Goal: Task Accomplishment & Management: Use online tool/utility

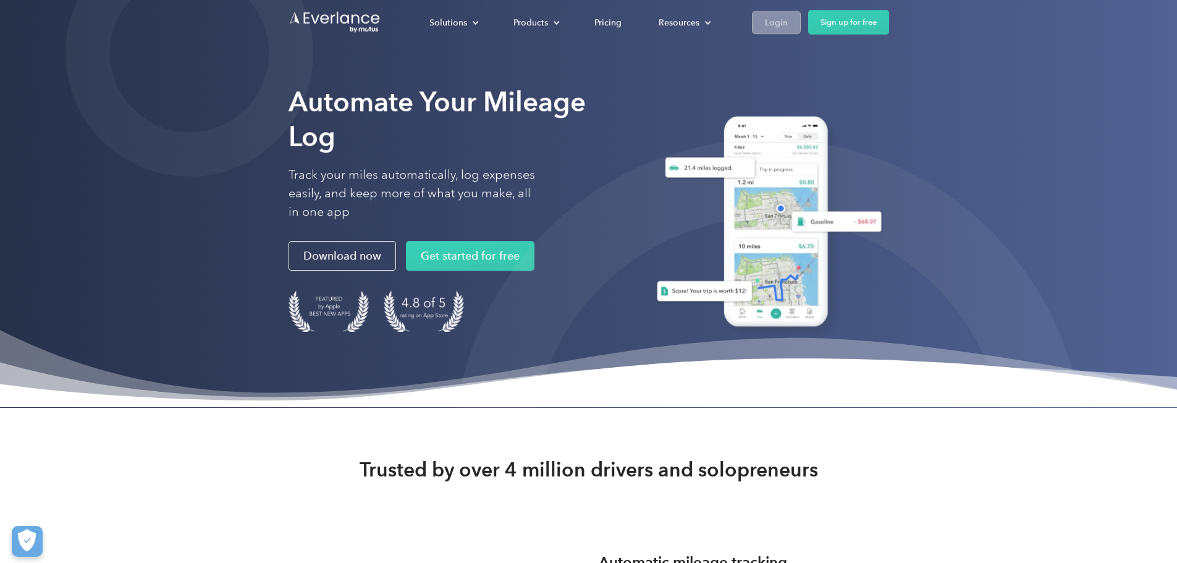
click at [788, 23] on div "Login" at bounding box center [776, 21] width 23 height 15
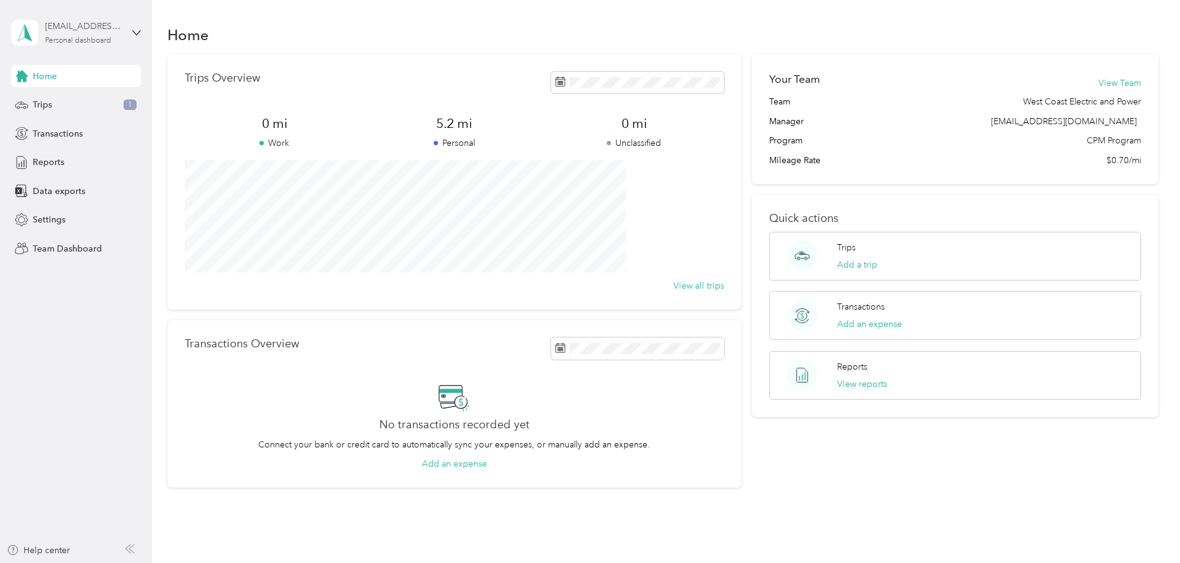
click at [93, 25] on div "[EMAIL_ADDRESS][DOMAIN_NAME]" at bounding box center [83, 26] width 77 height 13
click at [87, 96] on div "Team dashboard" at bounding box center [55, 99] width 66 height 13
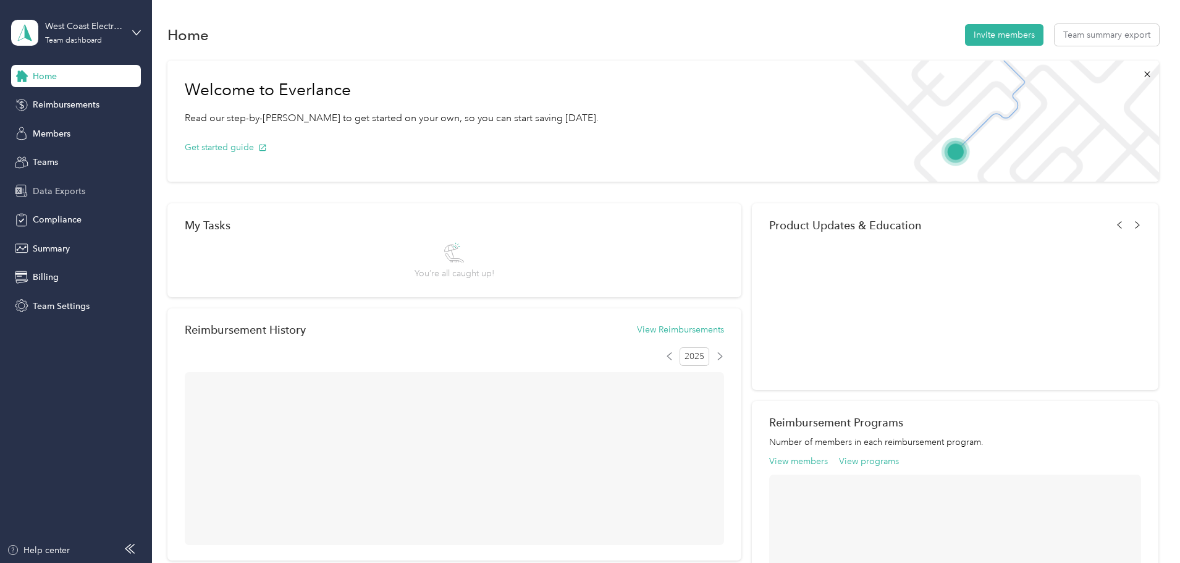
click at [45, 184] on div "Data Exports" at bounding box center [76, 191] width 130 height 22
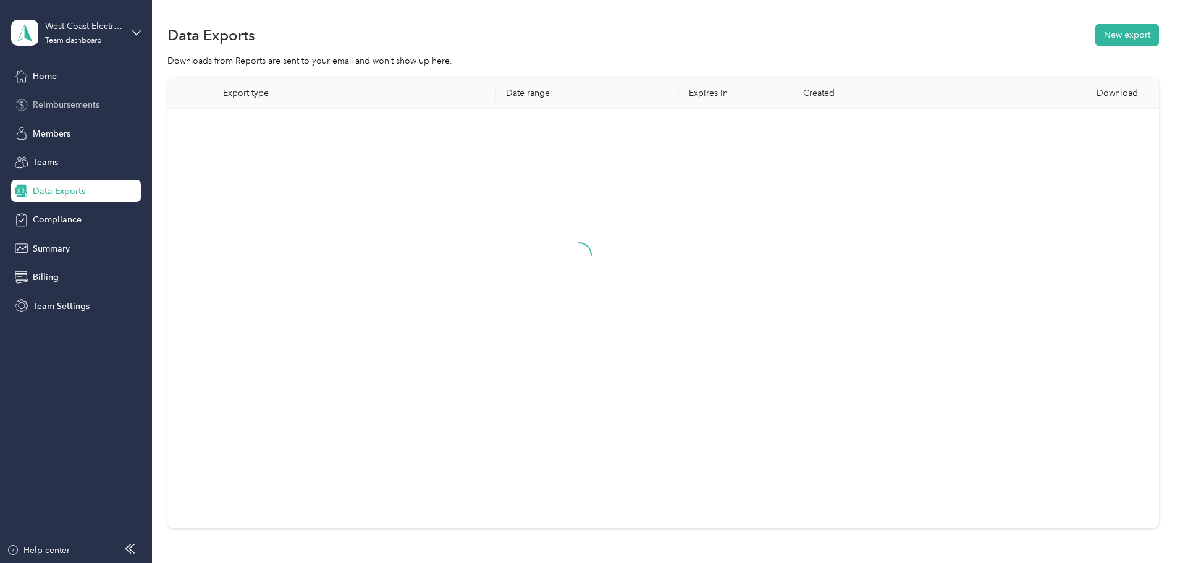
click at [66, 103] on span "Reimbursements" at bounding box center [66, 104] width 67 height 13
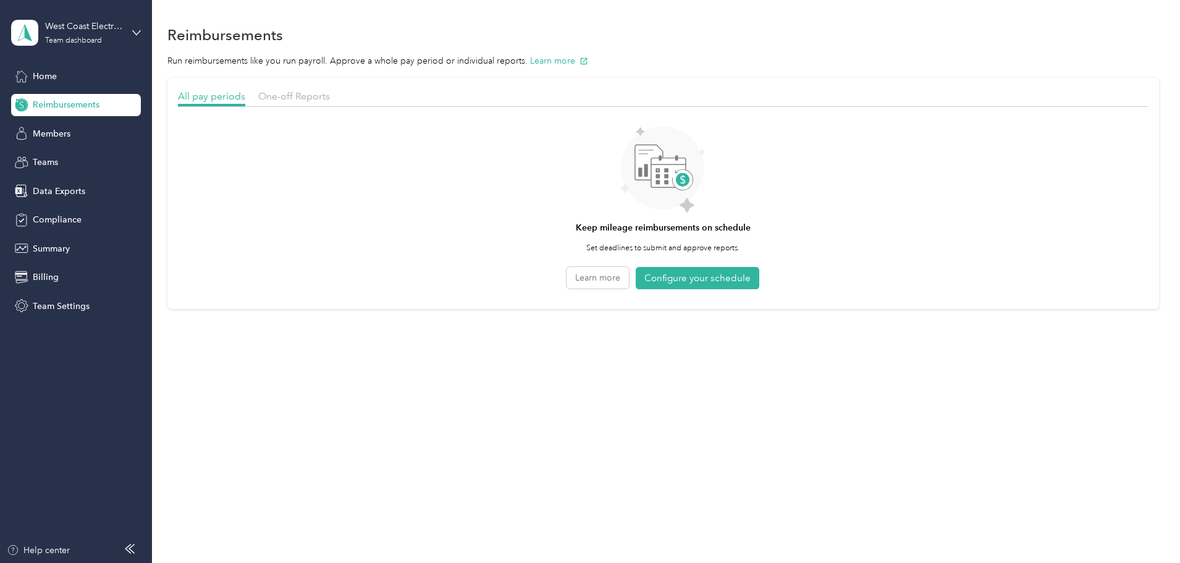
click at [352, 87] on section "All pay periods One-off Reports Keep mileage reimbursements on schedule Set dea…" at bounding box center [663, 193] width 992 height 231
click at [330, 103] on div "One-off Reports" at bounding box center [294, 96] width 72 height 15
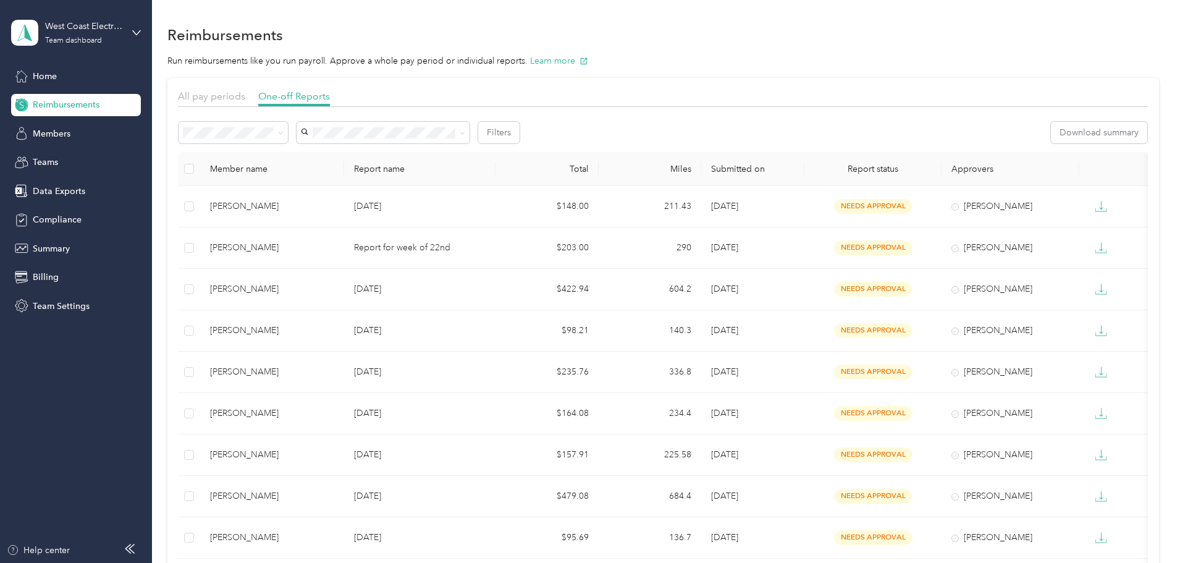
click at [200, 165] on th at bounding box center [189, 169] width 22 height 34
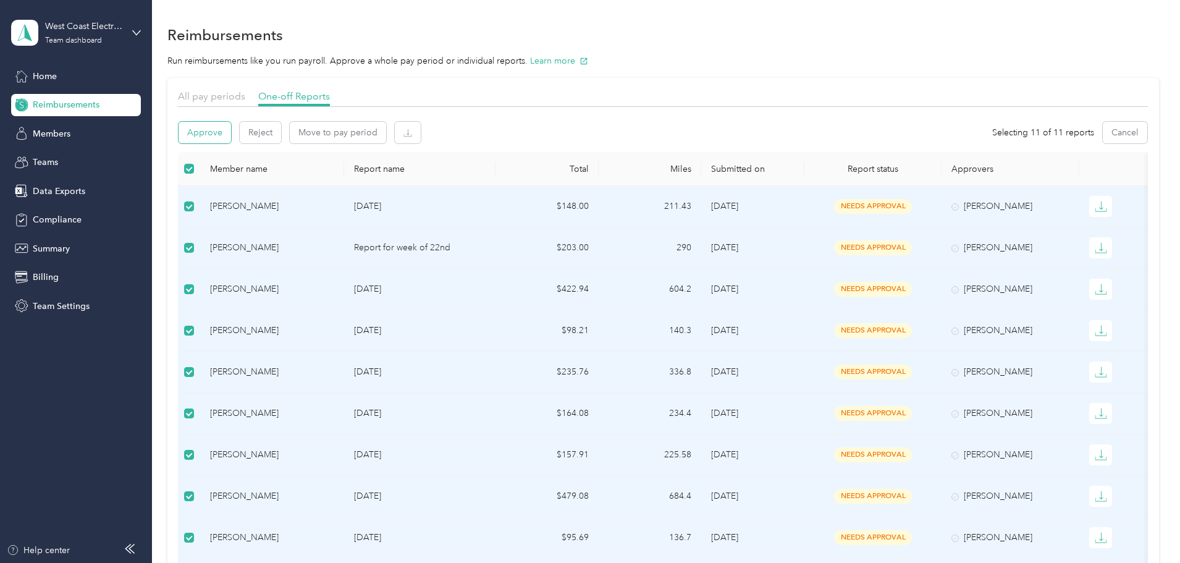
click at [231, 133] on button "Approve" at bounding box center [205, 133] width 53 height 22
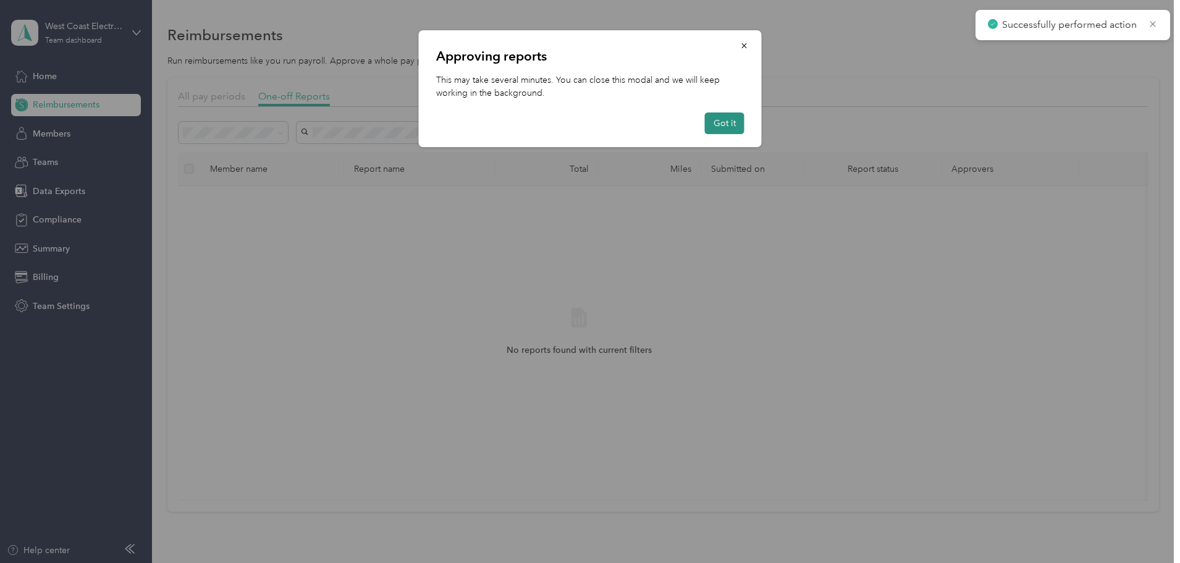
click at [729, 123] on button "Got it" at bounding box center [725, 123] width 40 height 22
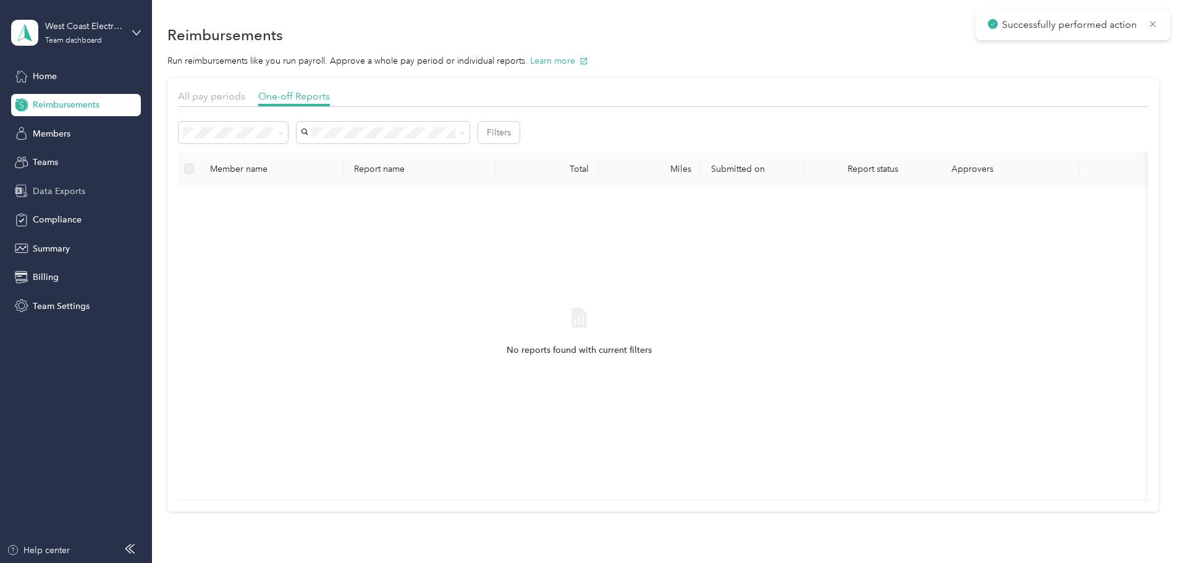
click at [57, 191] on span "Data Exports" at bounding box center [59, 191] width 53 height 13
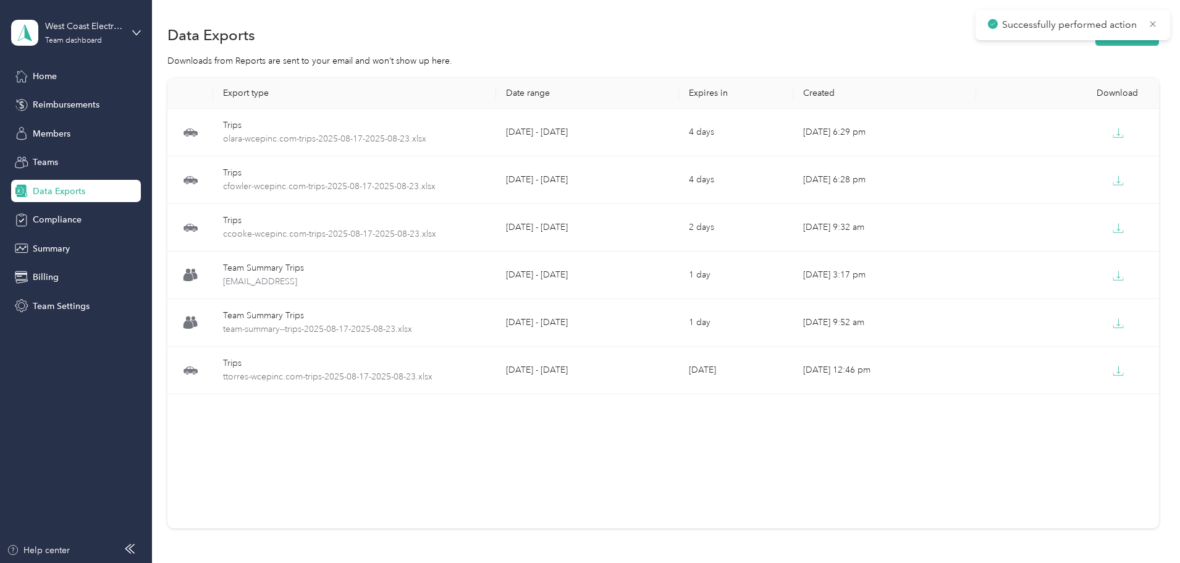
click at [1043, 38] on div "Successfully performed action" at bounding box center [1073, 25] width 195 height 30
click at [1096, 43] on button "New export" at bounding box center [1128, 35] width 64 height 22
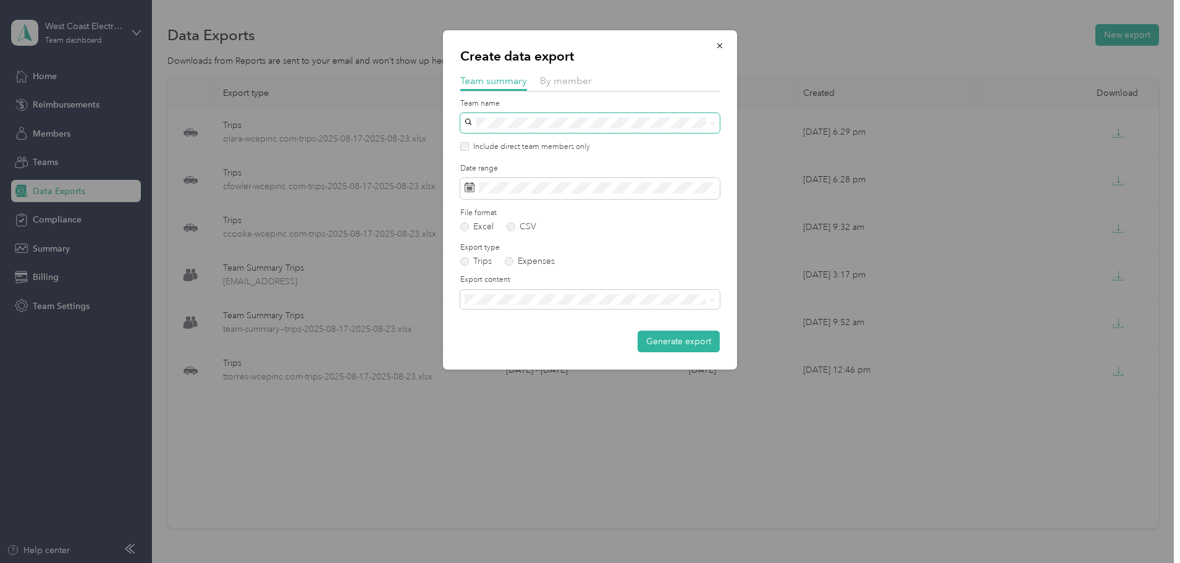
click at [561, 132] on span at bounding box center [590, 123] width 260 height 20
click at [548, 140] on div "undefined No managers" at bounding box center [590, 152] width 242 height 28
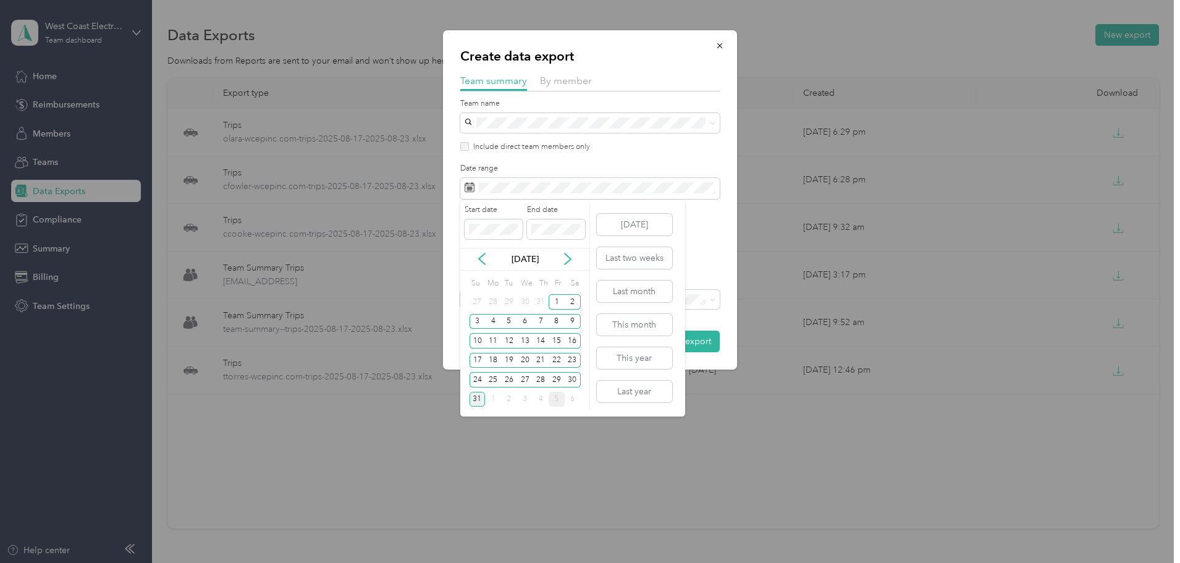
drag, startPoint x: 481, startPoint y: 381, endPoint x: 559, endPoint y: 397, distance: 79.0
click at [483, 381] on div "24" at bounding box center [478, 379] width 16 height 15
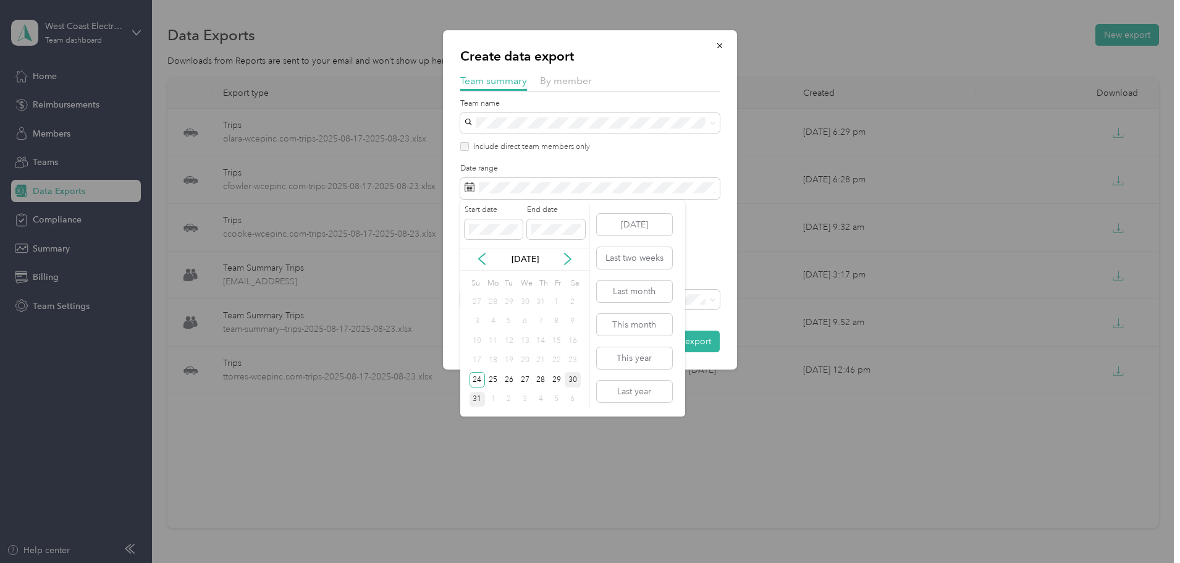
click at [575, 381] on div "30" at bounding box center [573, 379] width 16 height 15
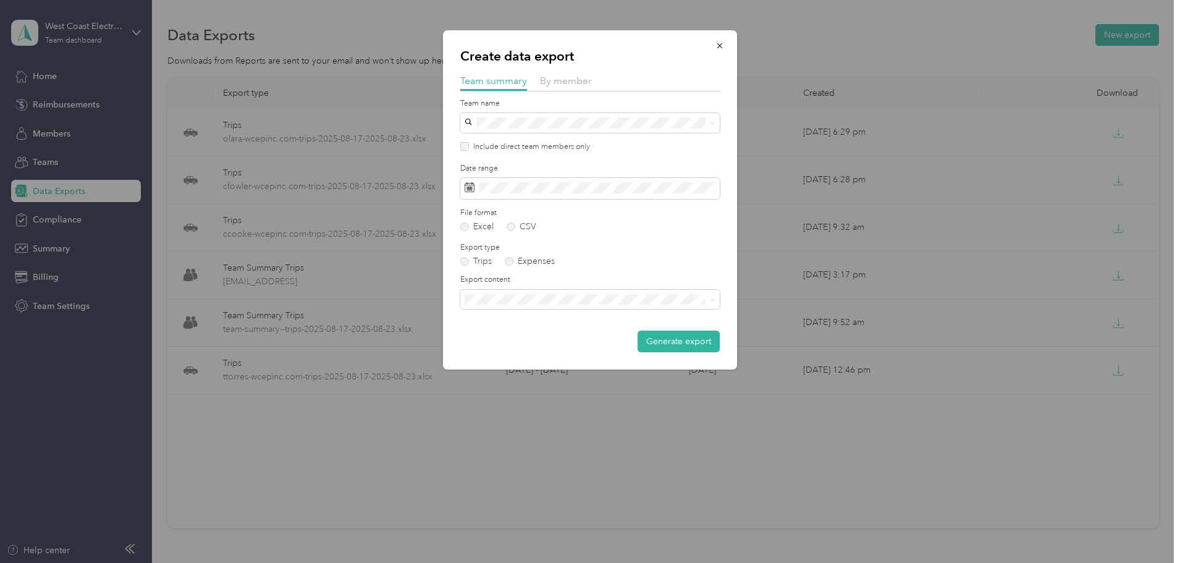
click at [587, 331] on ol "Summary only Summary and full trips list" at bounding box center [590, 331] width 260 height 43
click at [556, 288] on div "Export content" at bounding box center [590, 291] width 260 height 35
click at [527, 342] on span "Summary and full trips list" at bounding box center [518, 339] width 99 height 11
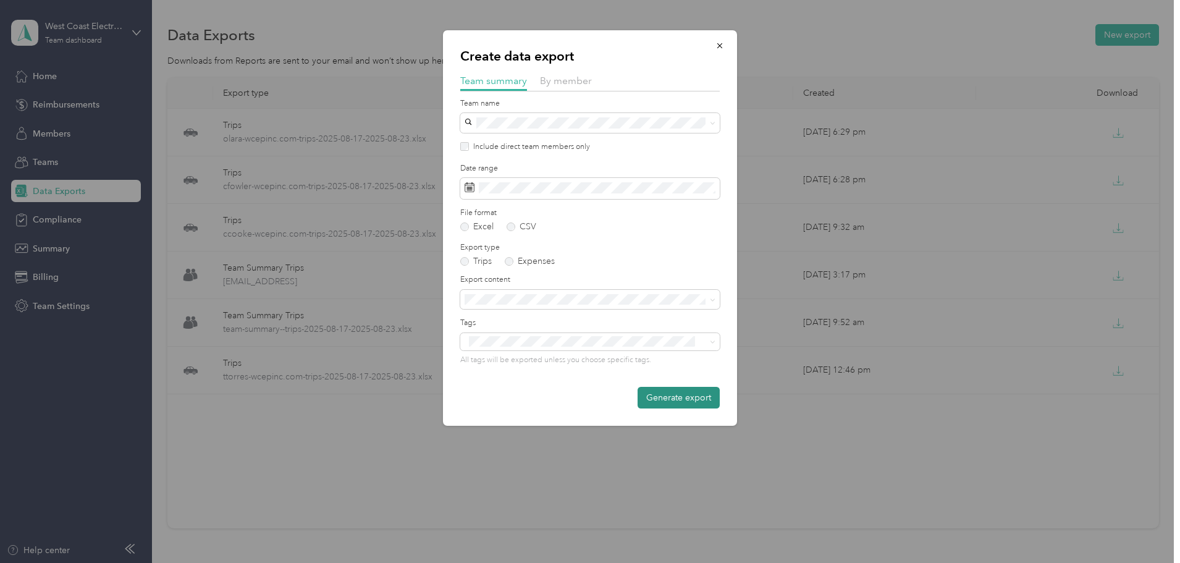
click at [679, 403] on button "Generate export" at bounding box center [679, 398] width 82 height 22
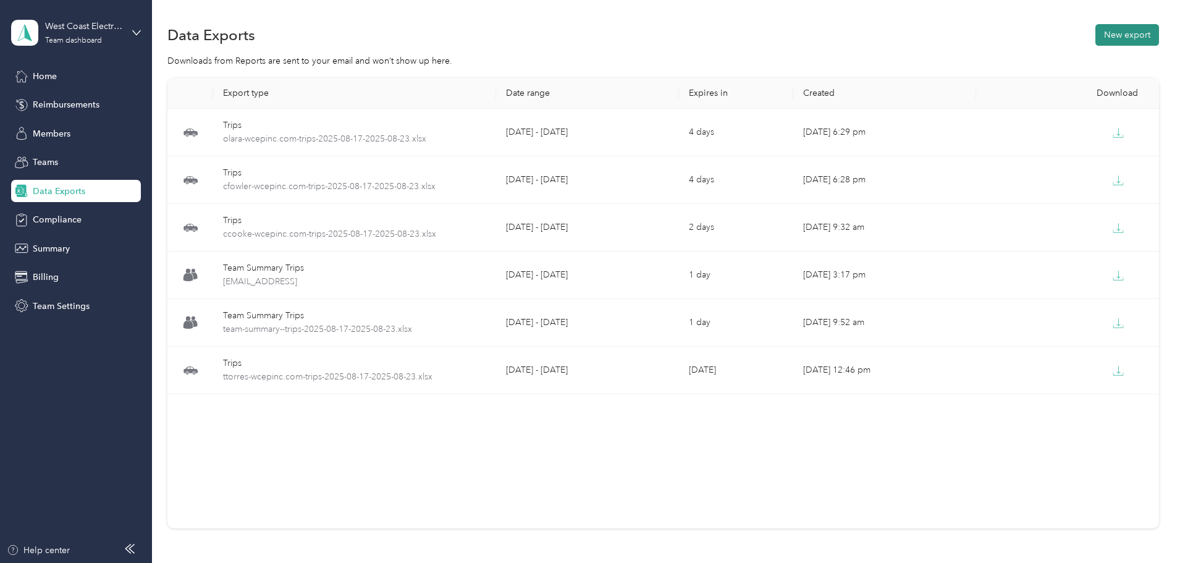
click at [1096, 31] on button "New export" at bounding box center [1128, 35] width 64 height 22
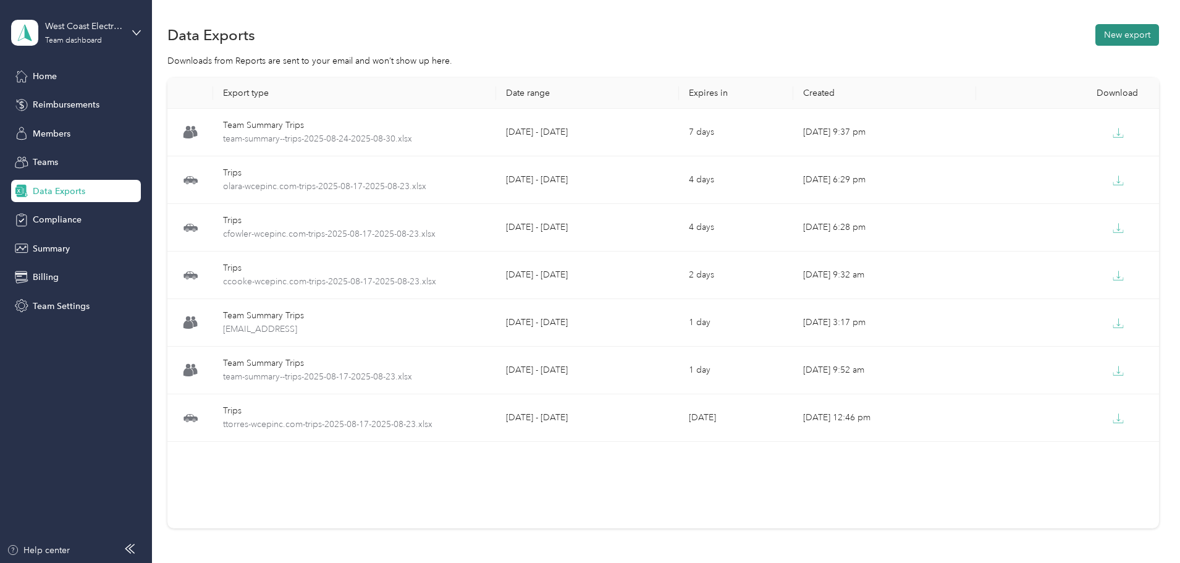
click at [1096, 36] on button "New export" at bounding box center [1128, 35] width 64 height 22
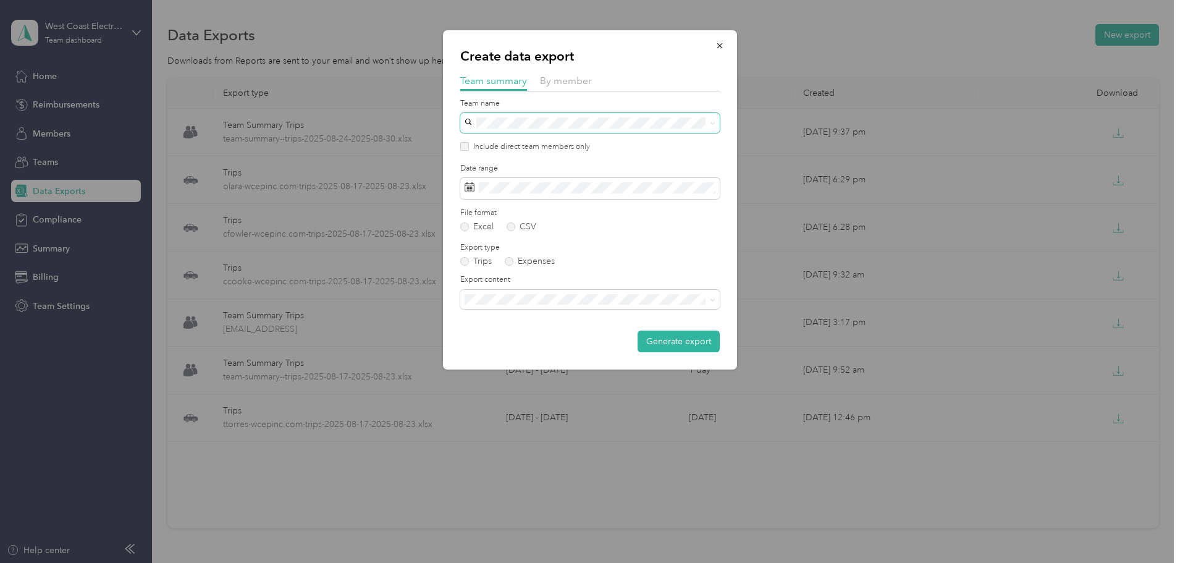
click at [595, 115] on span at bounding box center [590, 123] width 260 height 20
click at [546, 151] on div "SCE TPA No managers" at bounding box center [590, 152] width 242 height 28
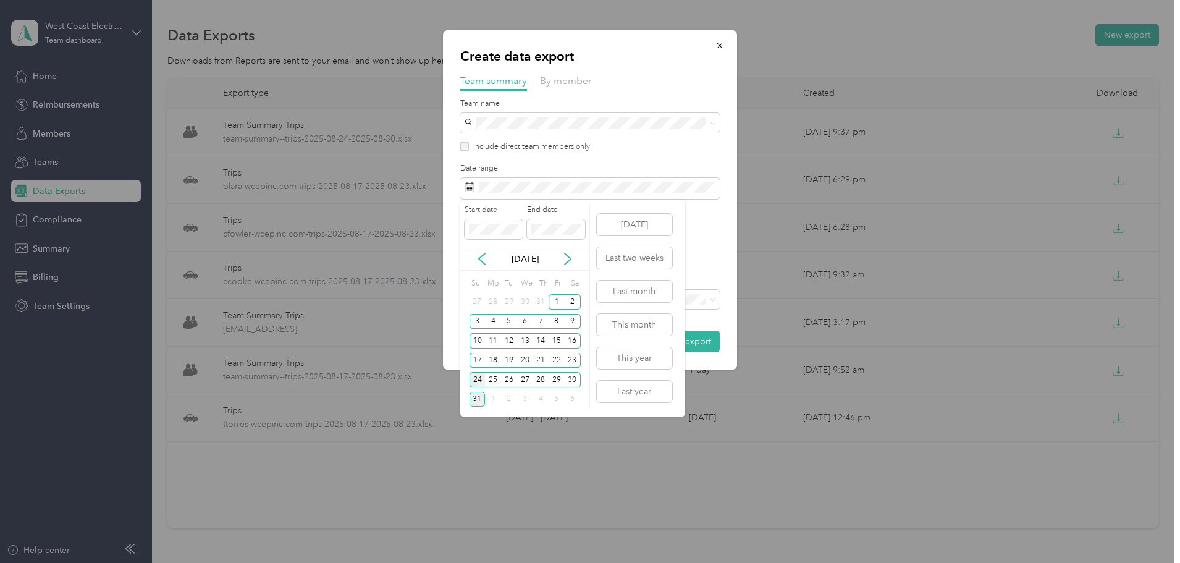
click at [479, 383] on div "24" at bounding box center [478, 379] width 16 height 15
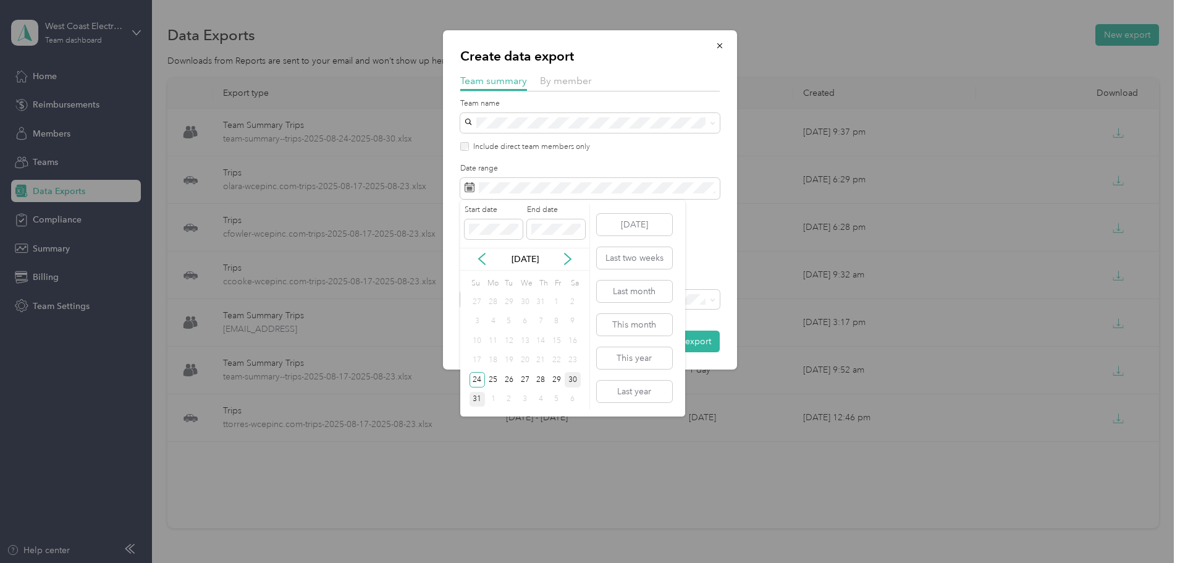
click at [574, 384] on div "30" at bounding box center [573, 379] width 16 height 15
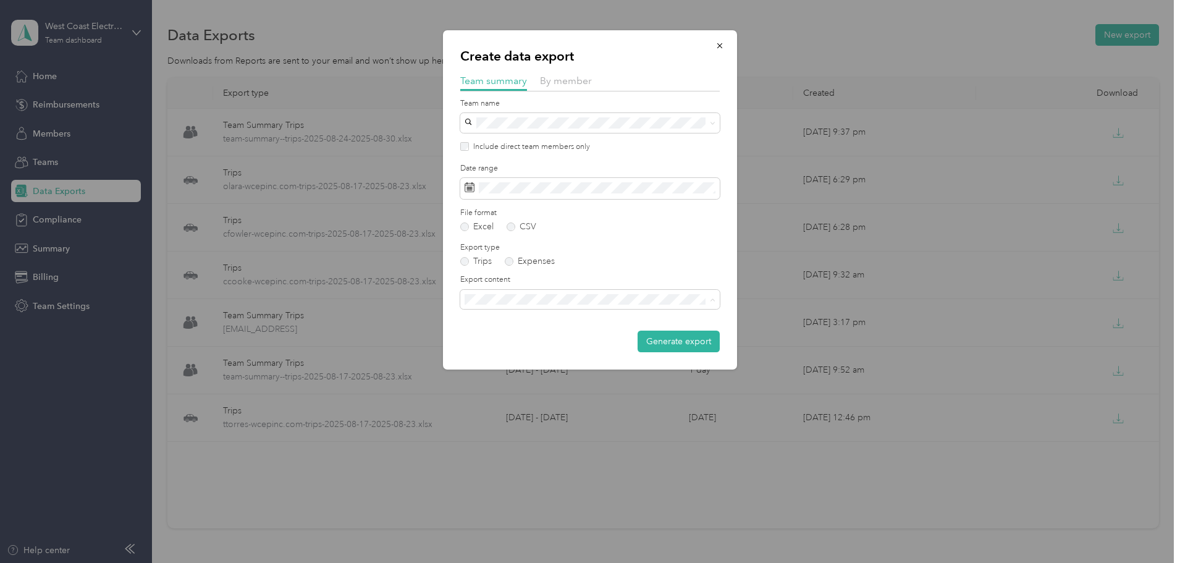
click at [512, 342] on span "Summary and full trips list" at bounding box center [518, 342] width 99 height 11
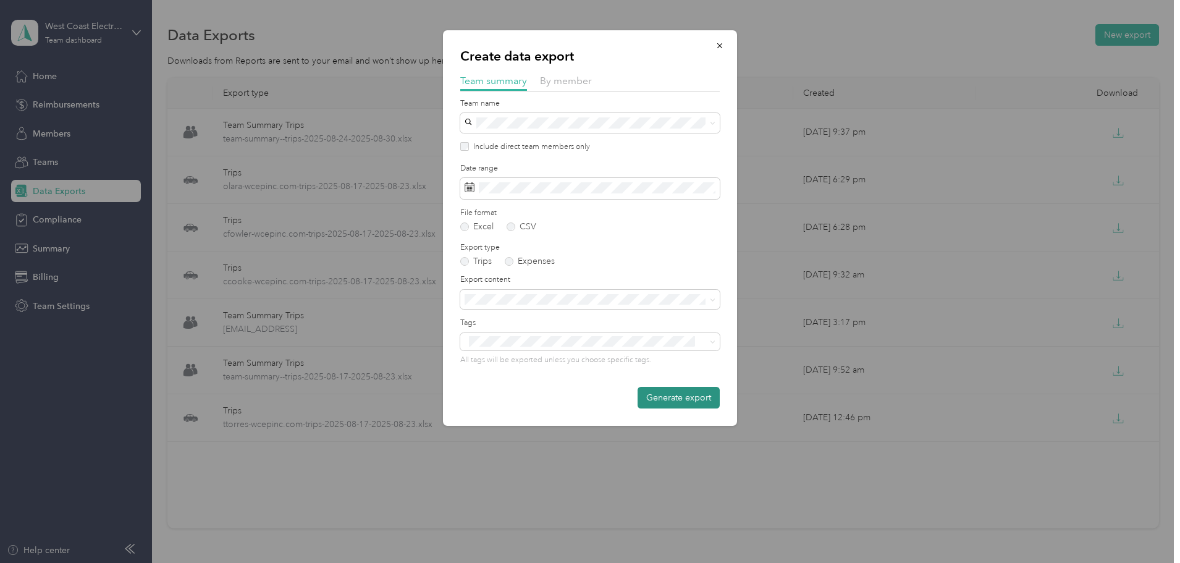
click at [685, 404] on button "Generate export" at bounding box center [679, 398] width 82 height 22
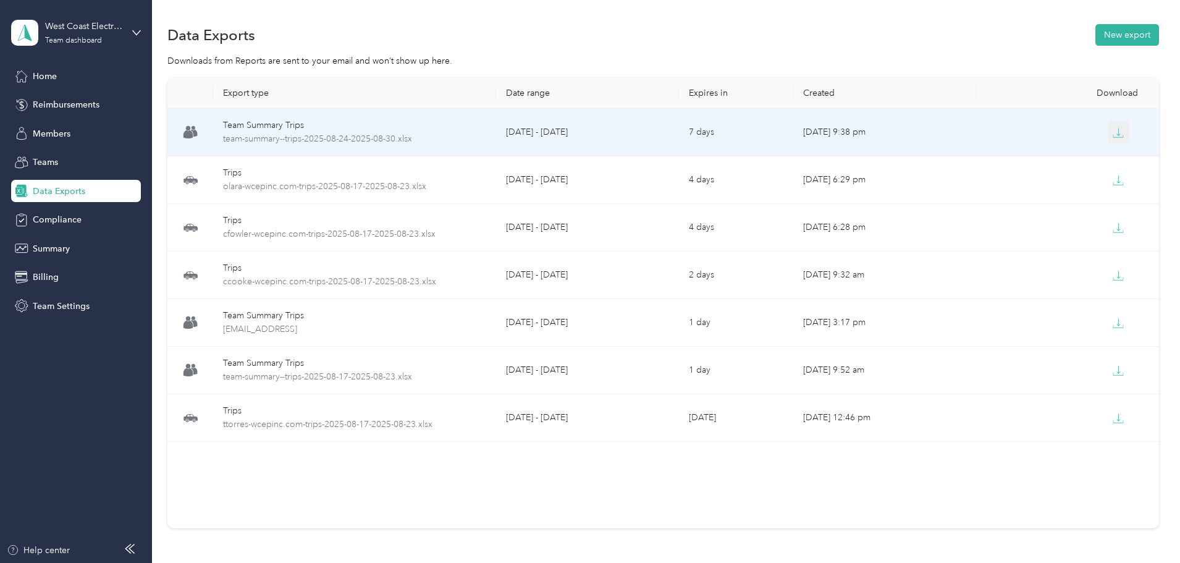
click at [1113, 132] on icon "button" at bounding box center [1118, 132] width 11 height 11
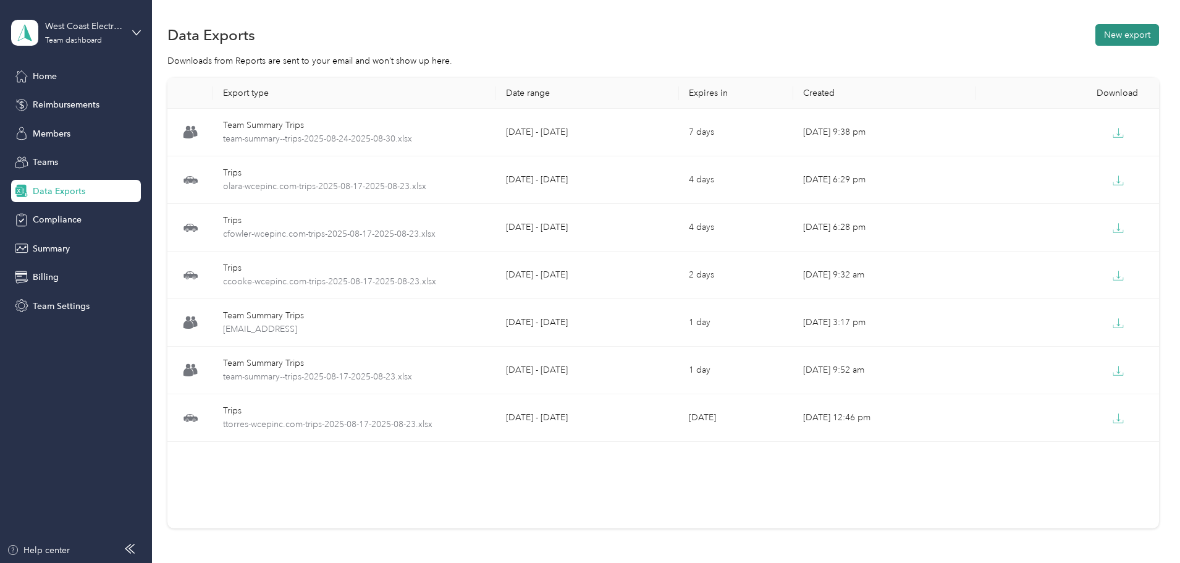
click at [1096, 35] on button "New export" at bounding box center [1128, 35] width 64 height 22
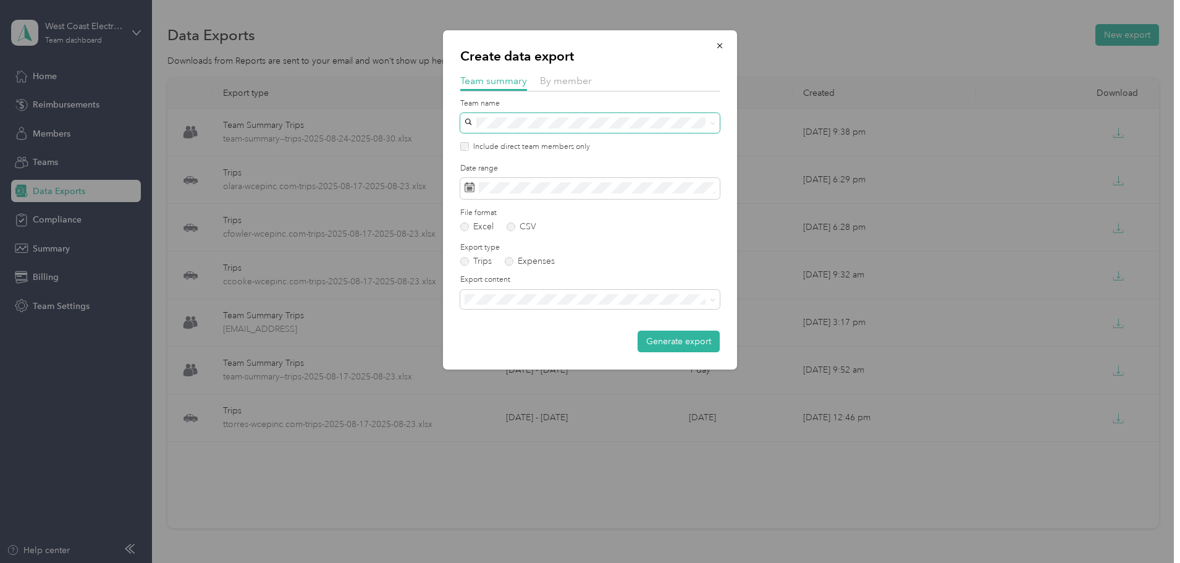
click at [632, 116] on span at bounding box center [590, 123] width 260 height 20
click at [543, 190] on p "No managers" at bounding box center [590, 196] width 242 height 13
click at [563, 181] on span at bounding box center [590, 188] width 260 height 21
click at [562, 184] on span at bounding box center [590, 188] width 260 height 21
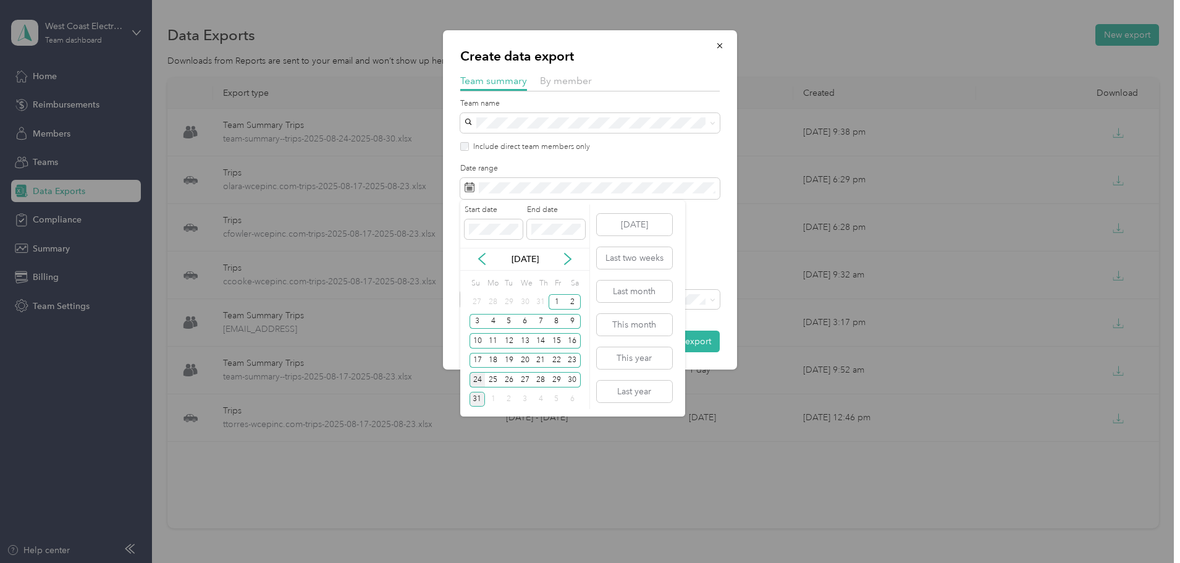
click at [473, 378] on div "24" at bounding box center [478, 379] width 16 height 15
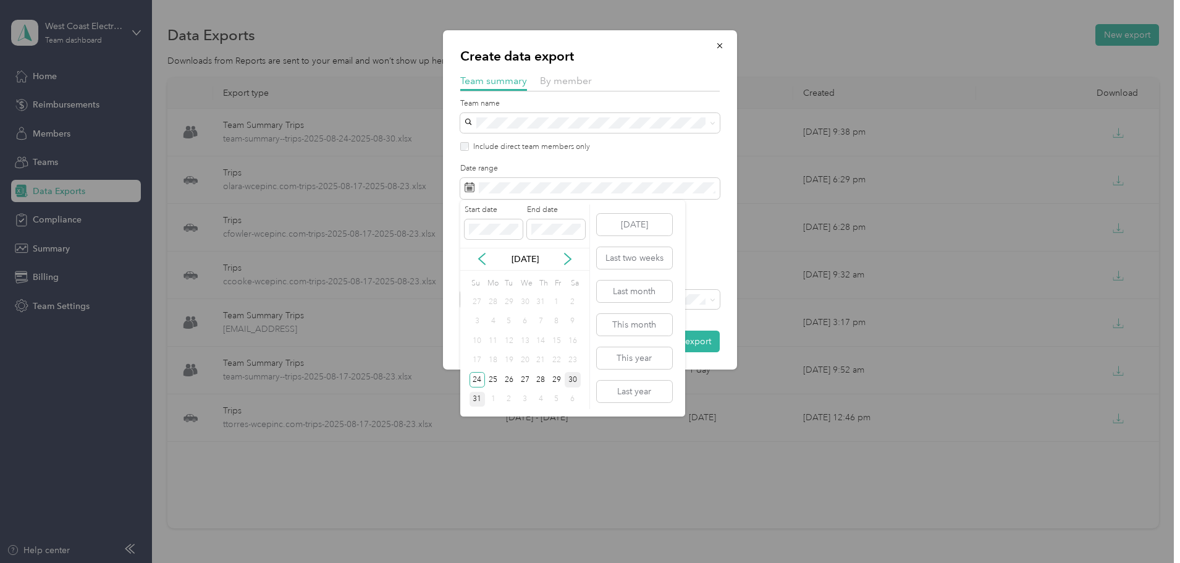
click at [577, 382] on div "30" at bounding box center [573, 379] width 16 height 15
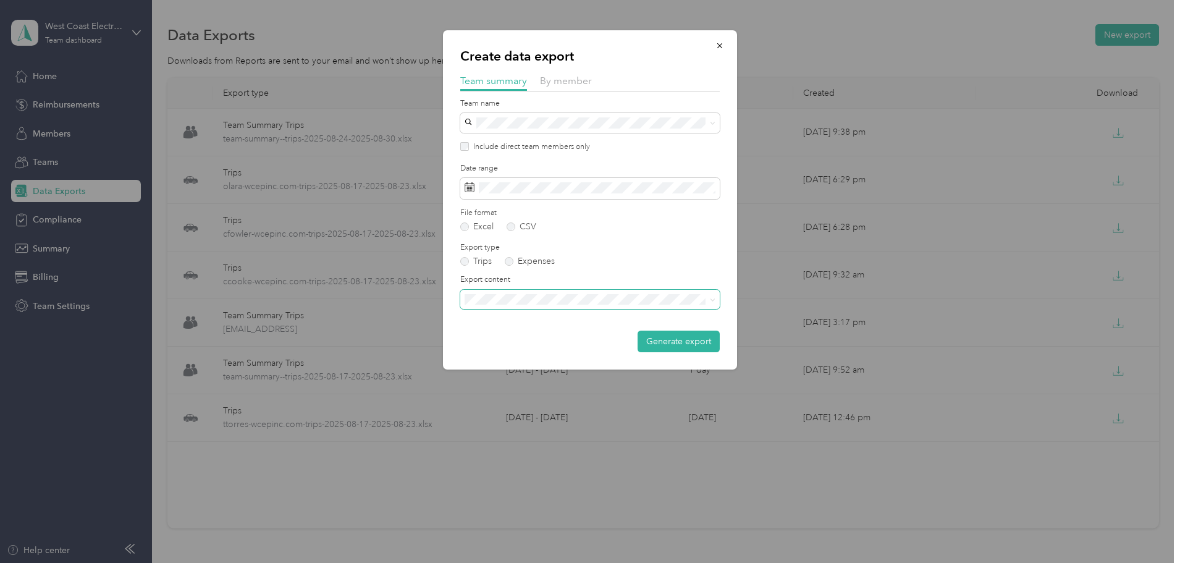
click at [543, 307] on span at bounding box center [590, 300] width 260 height 20
click at [530, 343] on div "Summary and full trips list" at bounding box center [590, 337] width 242 height 13
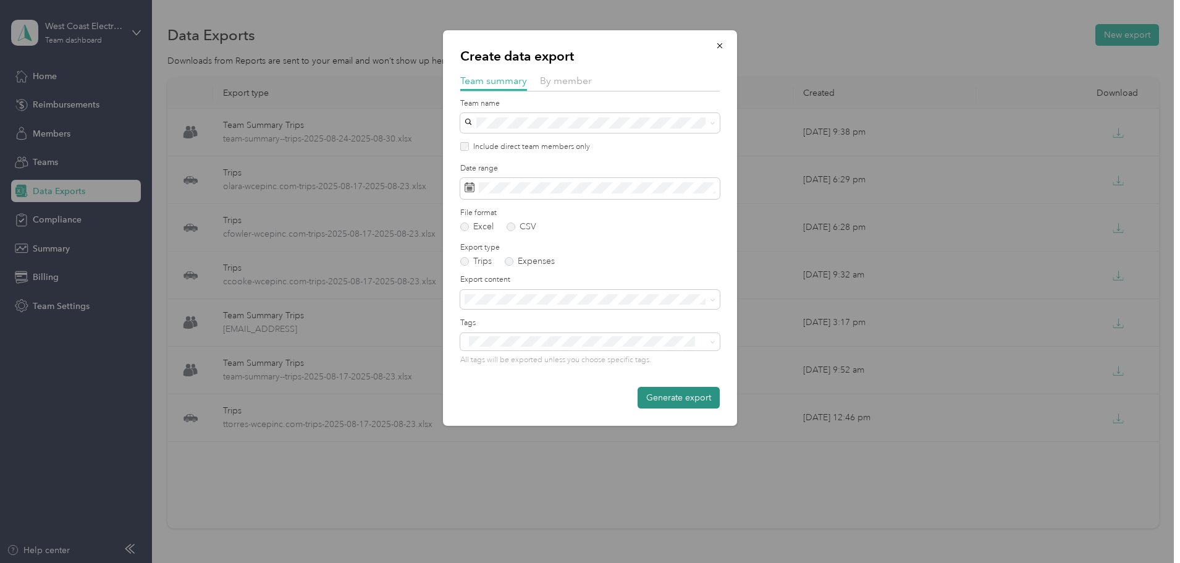
click at [672, 391] on button "Generate export" at bounding box center [679, 398] width 82 height 22
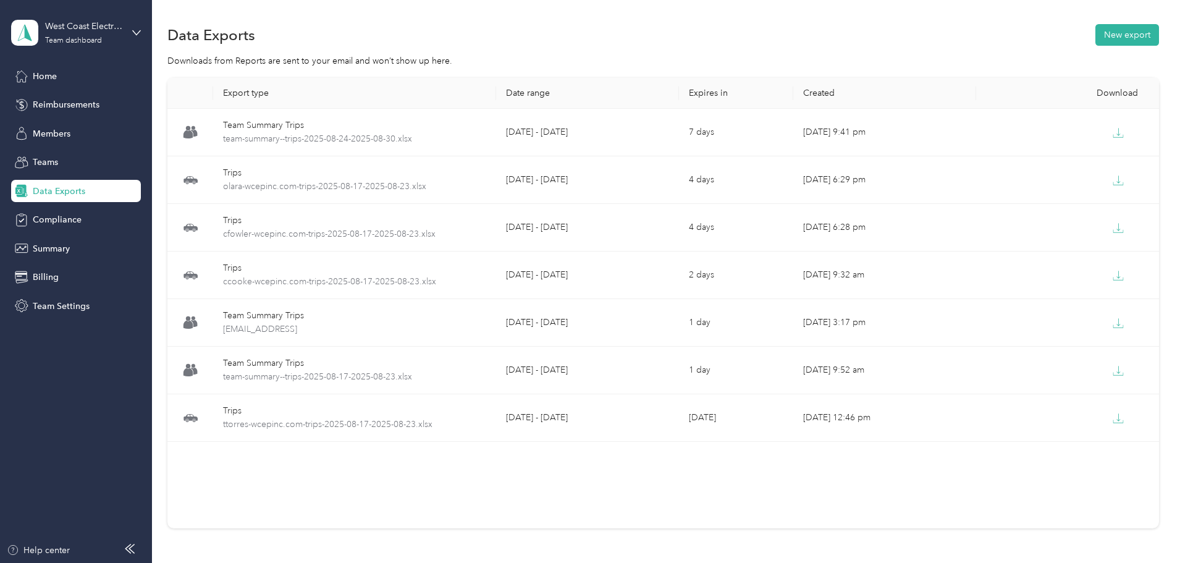
click at [1106, 103] on div "Export type Date range Expires in Created Download Team Summary Trips team-summ…" at bounding box center [663, 325] width 992 height 494
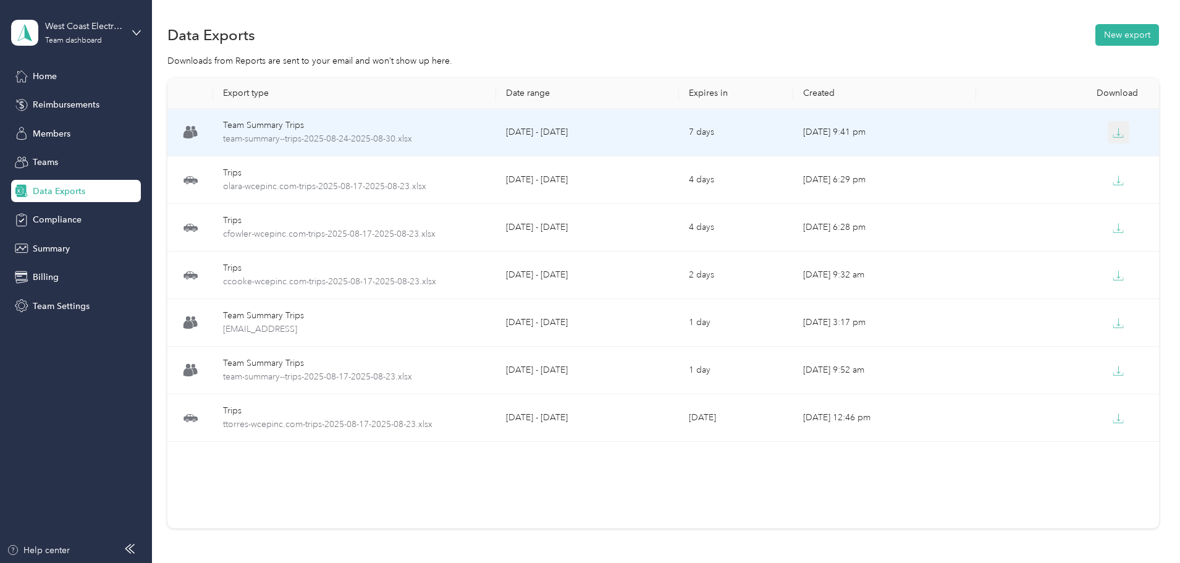
click at [1113, 132] on icon "button" at bounding box center [1118, 132] width 11 height 11
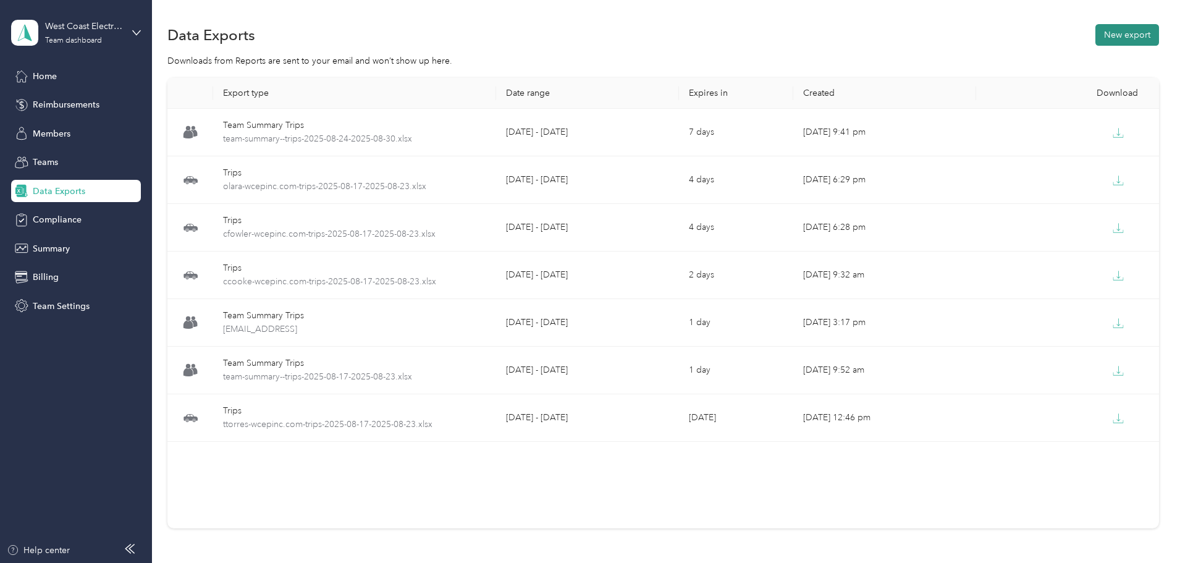
click at [1096, 33] on button "New export" at bounding box center [1128, 35] width 64 height 22
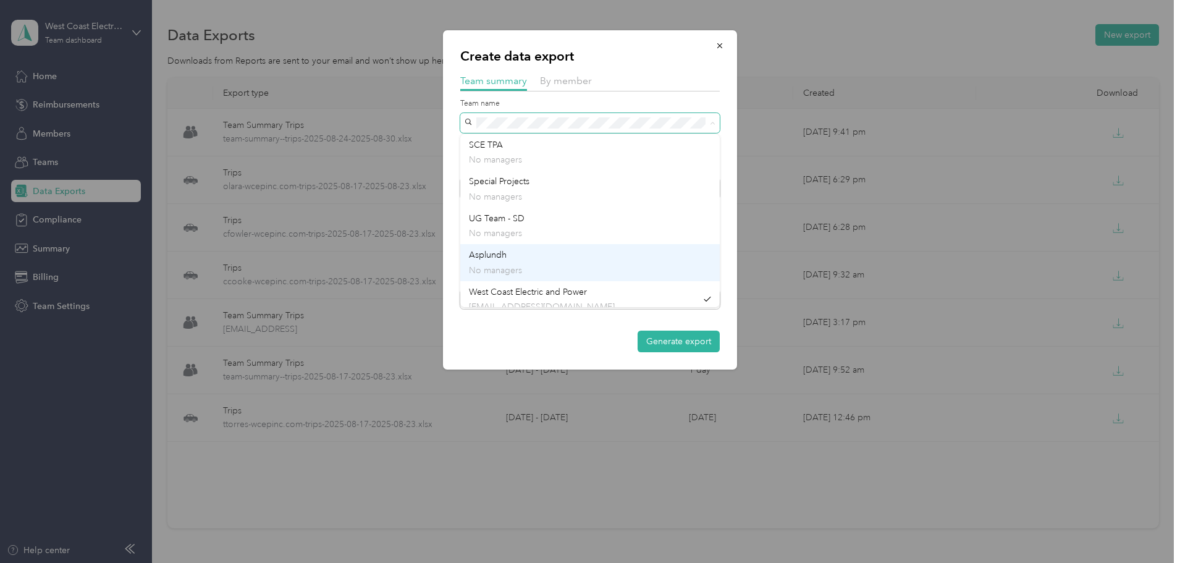
scroll to position [62, 0]
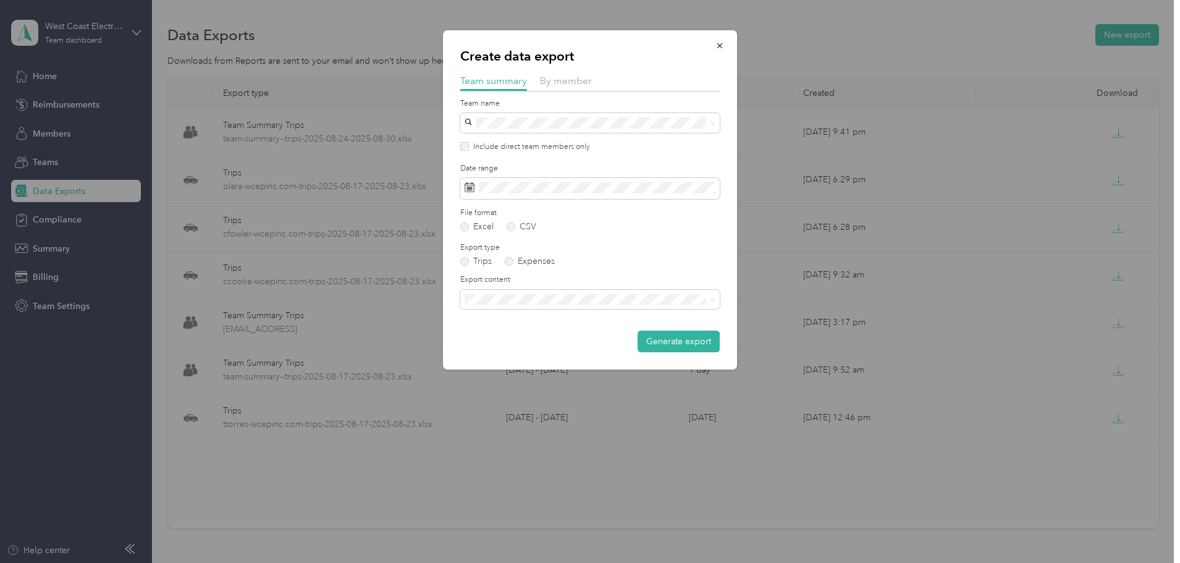
click at [520, 263] on div "Det Poles No managers" at bounding box center [590, 274] width 242 height 28
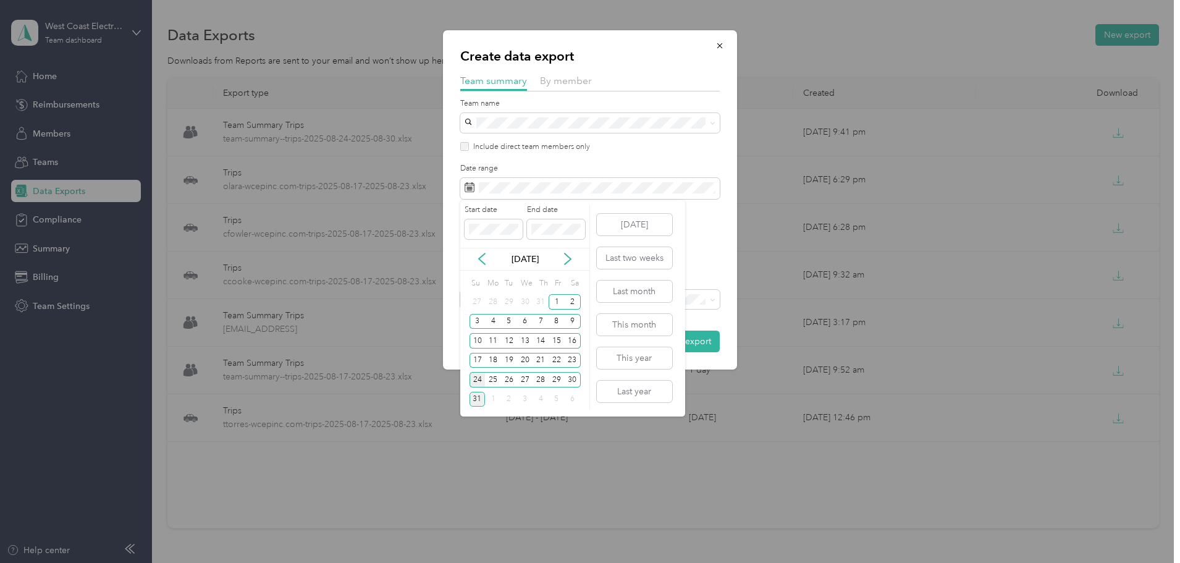
click at [481, 382] on div "24" at bounding box center [478, 379] width 16 height 15
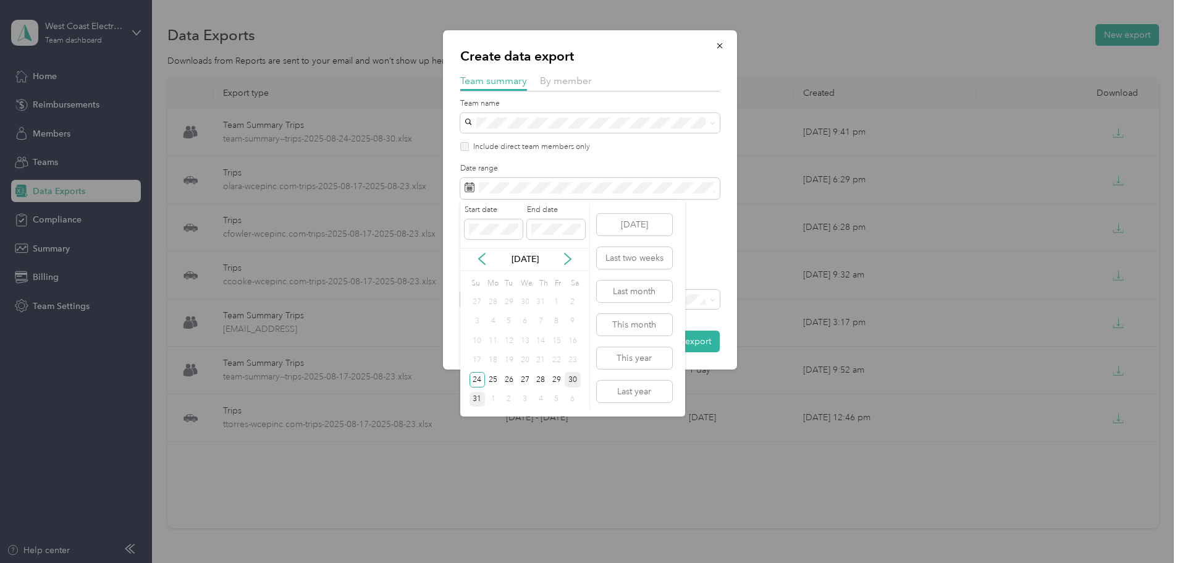
click at [574, 379] on div "30" at bounding box center [573, 379] width 16 height 15
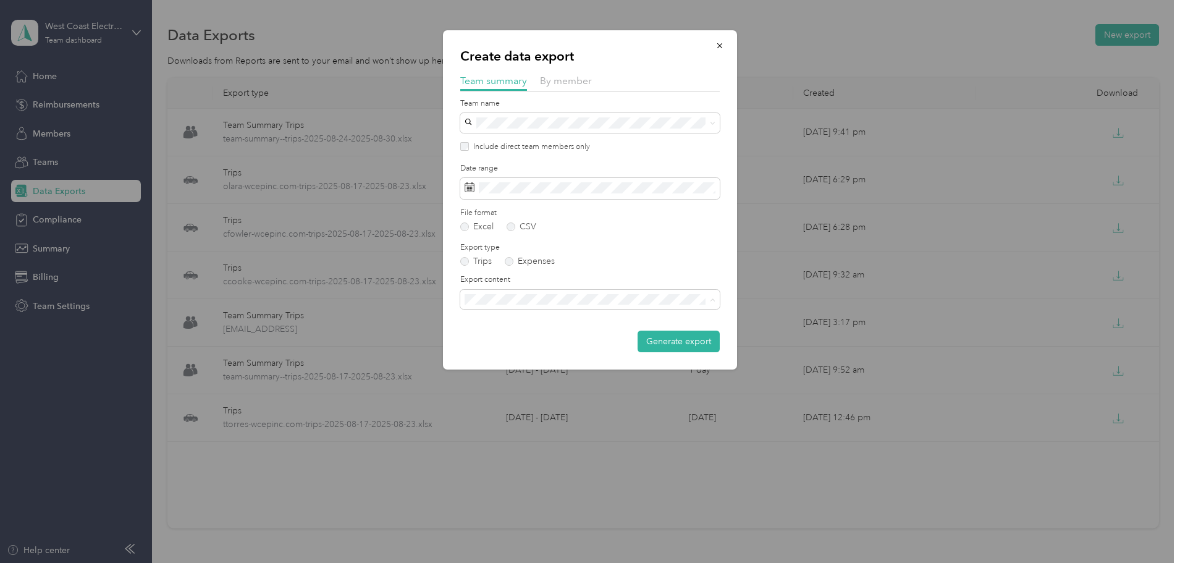
click at [544, 338] on span "Summary and full trips list" at bounding box center [518, 342] width 99 height 11
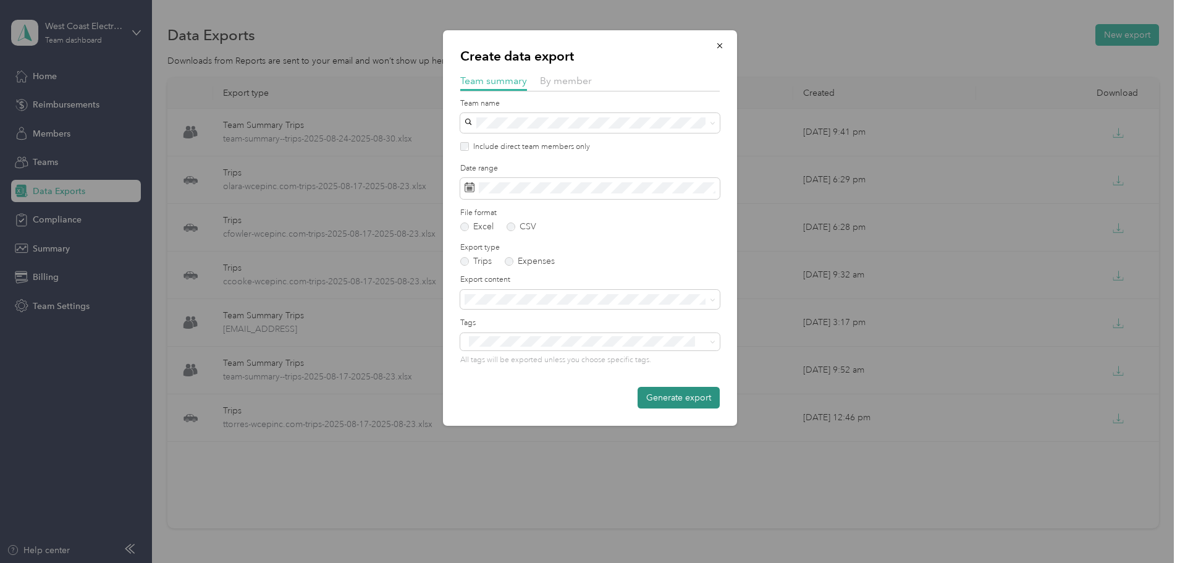
click at [667, 399] on button "Generate export" at bounding box center [679, 398] width 82 height 22
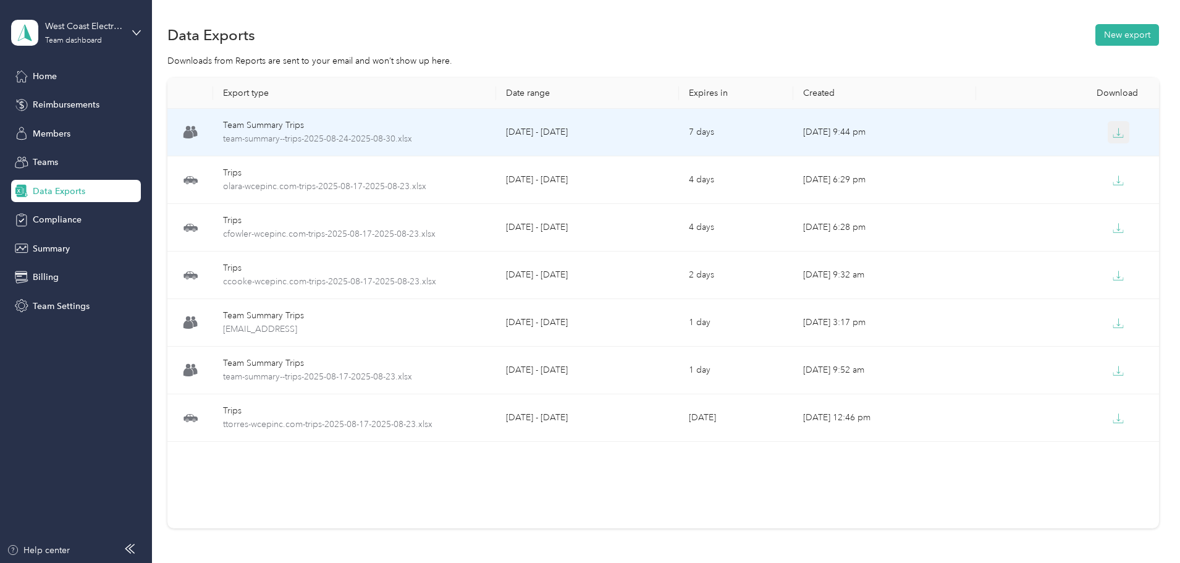
click at [1108, 126] on button "button" at bounding box center [1119, 132] width 22 height 22
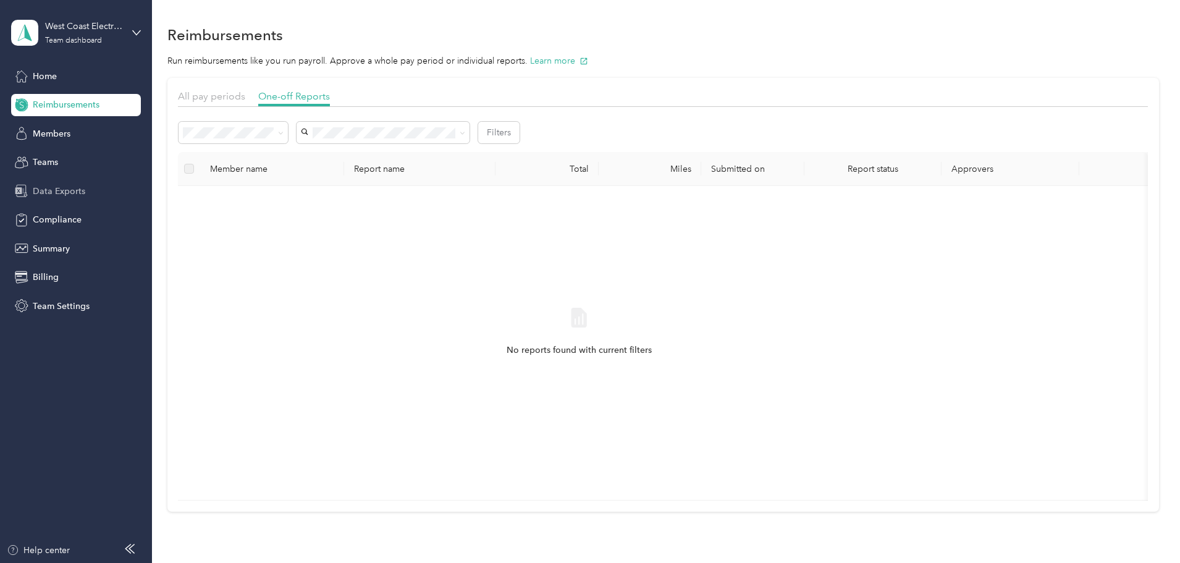
click at [68, 185] on span "Data Exports" at bounding box center [59, 191] width 53 height 13
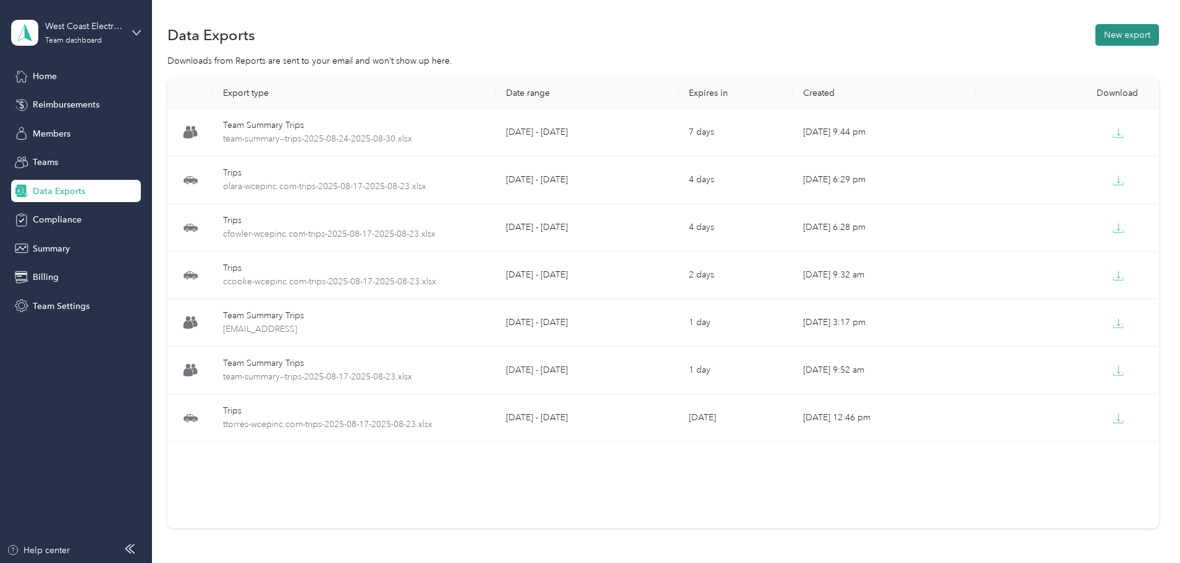
click at [1096, 36] on button "New export" at bounding box center [1128, 35] width 64 height 22
click at [1056, 23] on div "Data Exports New export" at bounding box center [663, 35] width 992 height 26
click at [1096, 40] on button "New export" at bounding box center [1128, 35] width 64 height 22
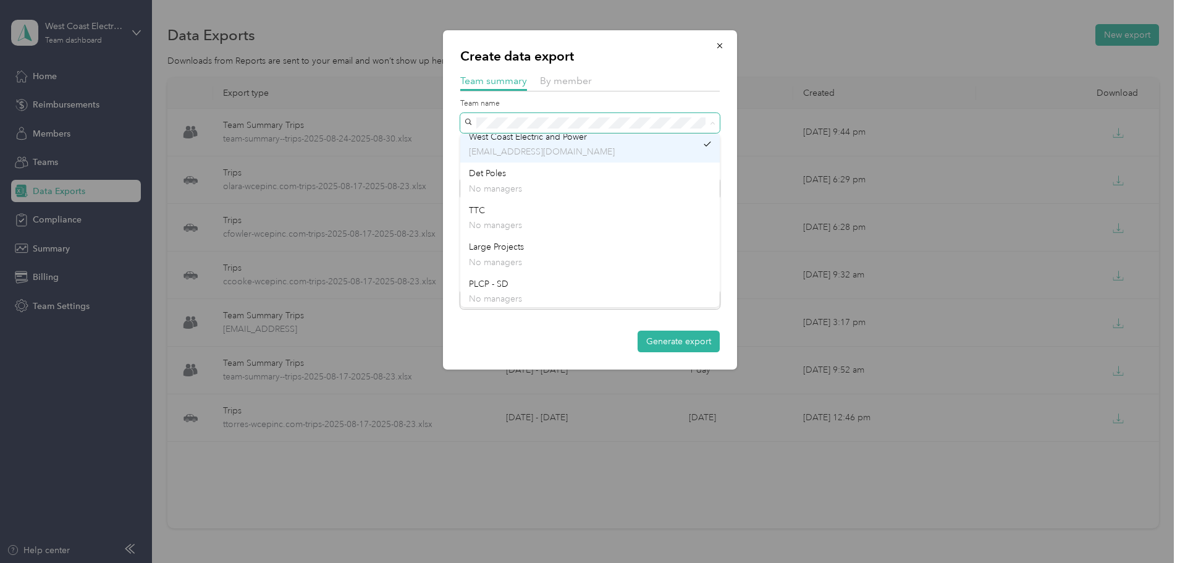
scroll to position [158, 0]
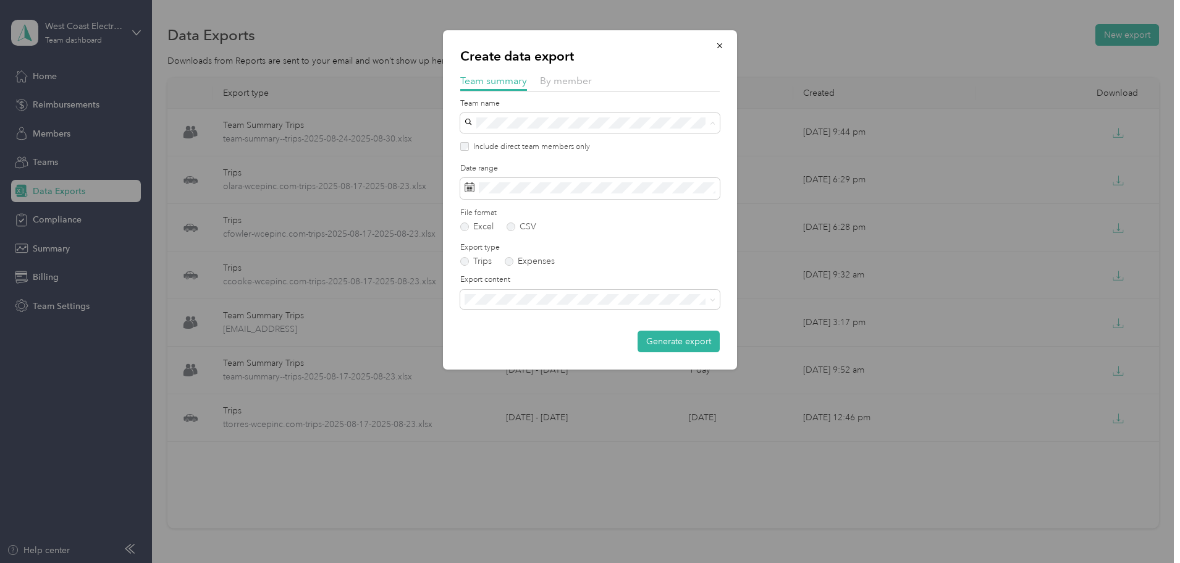
click at [582, 251] on div "Large Projects No managers" at bounding box center [590, 252] width 242 height 28
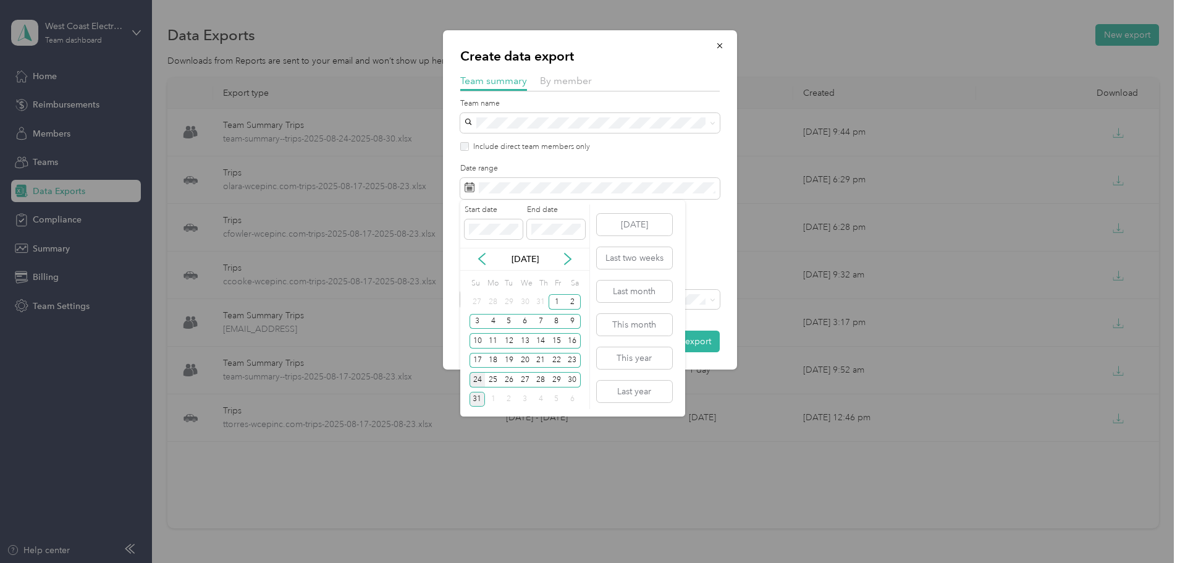
click at [477, 381] on div "24" at bounding box center [478, 379] width 16 height 15
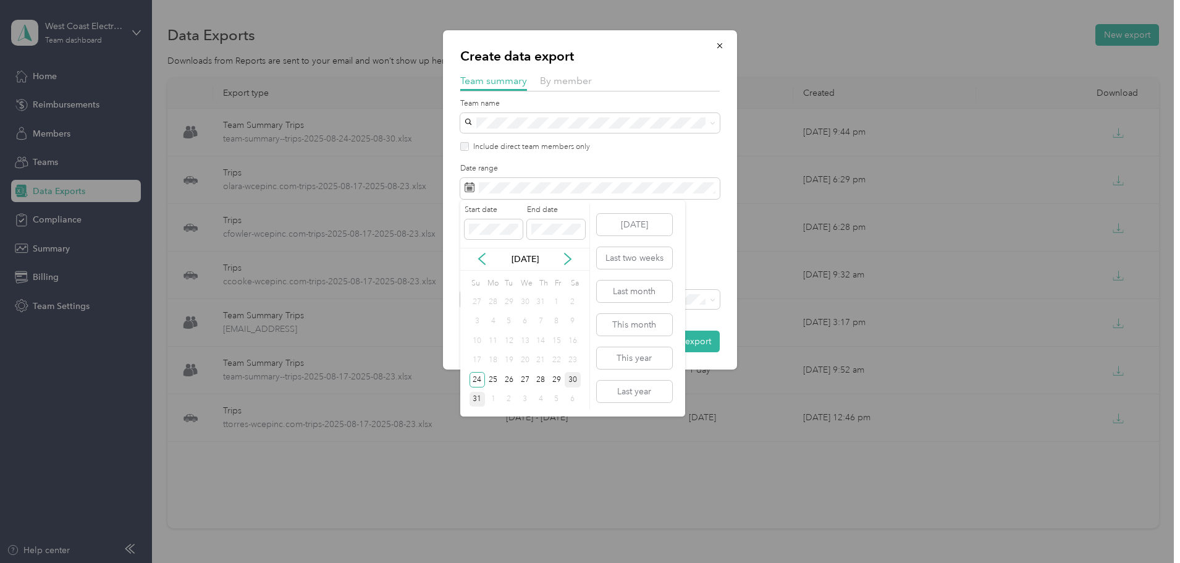
click at [580, 380] on div "30" at bounding box center [573, 379] width 16 height 15
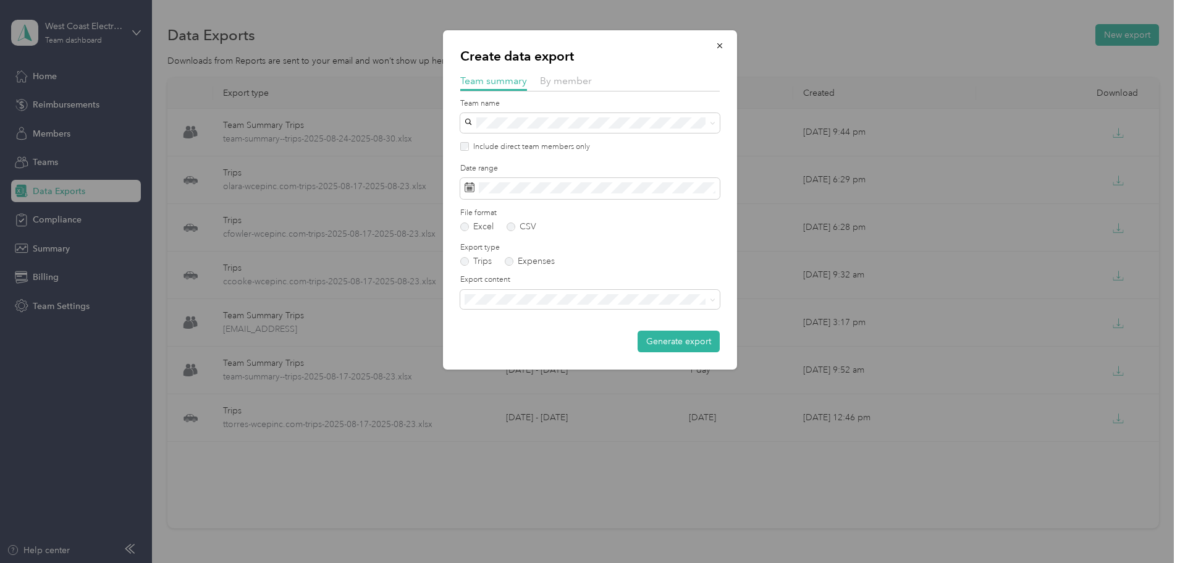
click at [557, 355] on div "Create data export Team summary By member Team name Include direct team members…" at bounding box center [590, 199] width 294 height 339
click at [571, 308] on span at bounding box center [590, 300] width 260 height 20
click at [563, 342] on span "Summary and full trips list" at bounding box center [518, 342] width 99 height 11
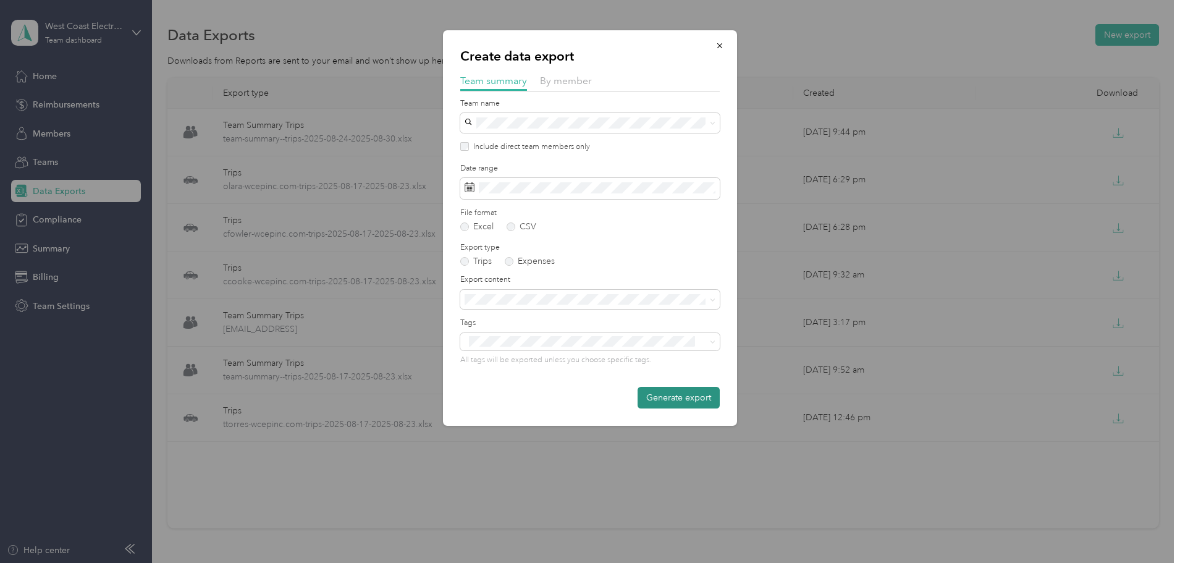
click at [684, 399] on button "Generate export" at bounding box center [679, 398] width 82 height 22
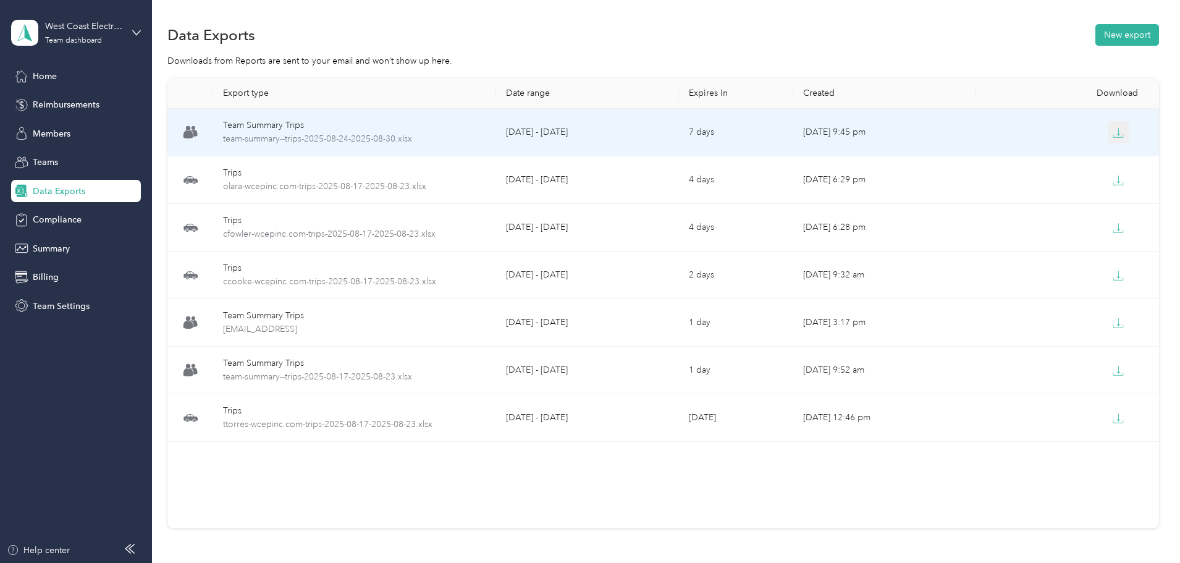
click at [1113, 133] on icon "button" at bounding box center [1118, 132] width 11 height 11
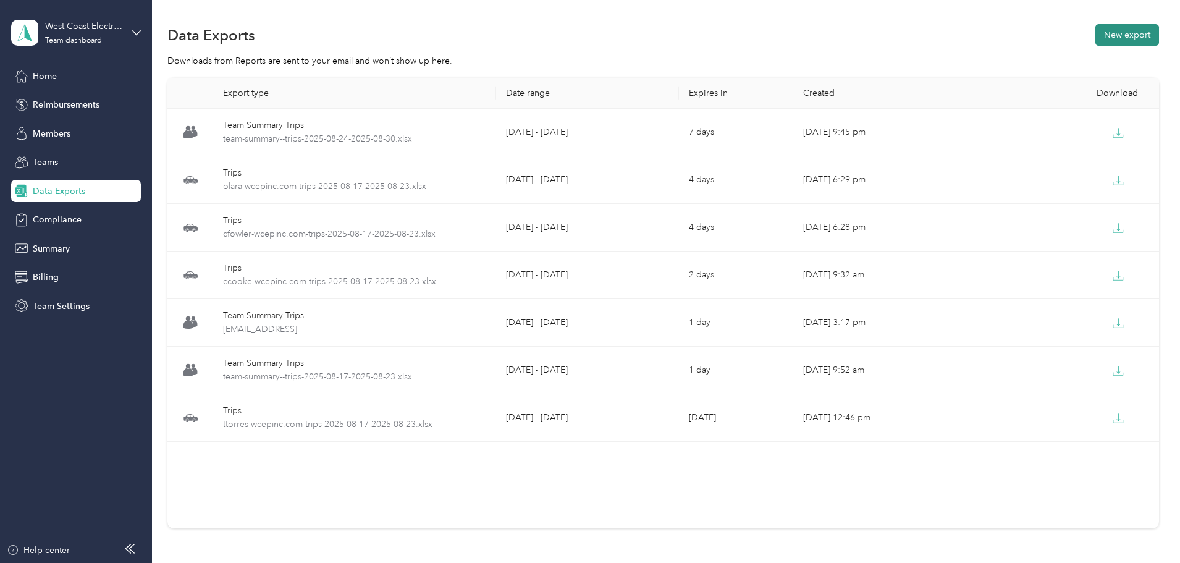
click at [1096, 31] on button "New export" at bounding box center [1128, 35] width 64 height 22
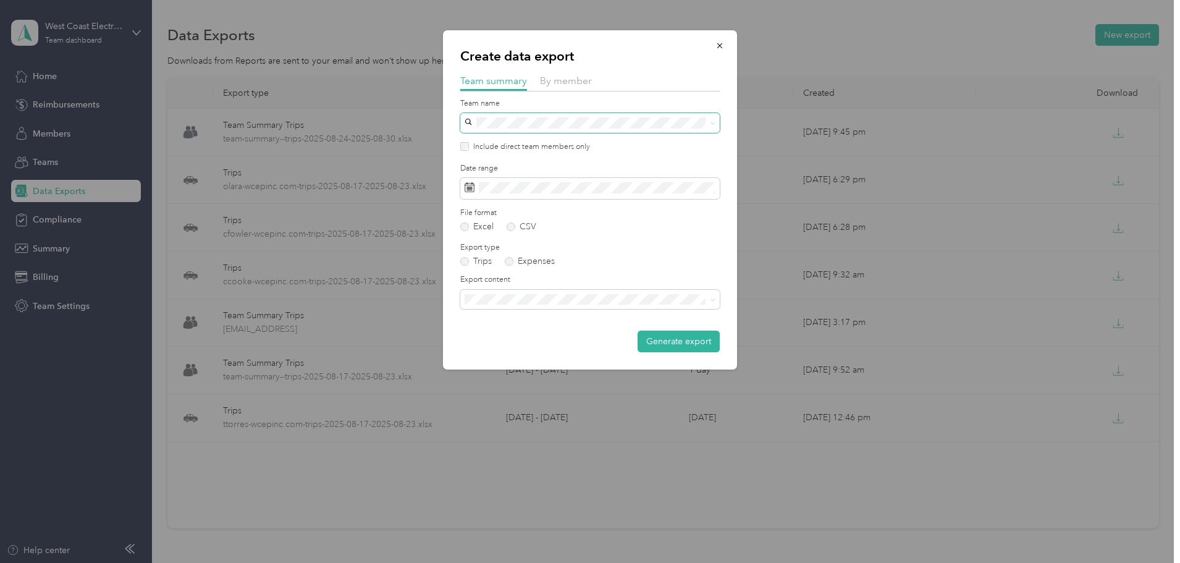
click at [622, 132] on span at bounding box center [590, 123] width 260 height 20
drag, startPoint x: 630, startPoint y: 117, endPoint x: 646, endPoint y: 101, distance: 22.7
click at [646, 101] on div "Team name" at bounding box center [590, 115] width 260 height 35
click at [635, 117] on span at bounding box center [590, 123] width 260 height 20
click at [545, 284] on div "PLCP - SD No managers" at bounding box center [590, 289] width 242 height 28
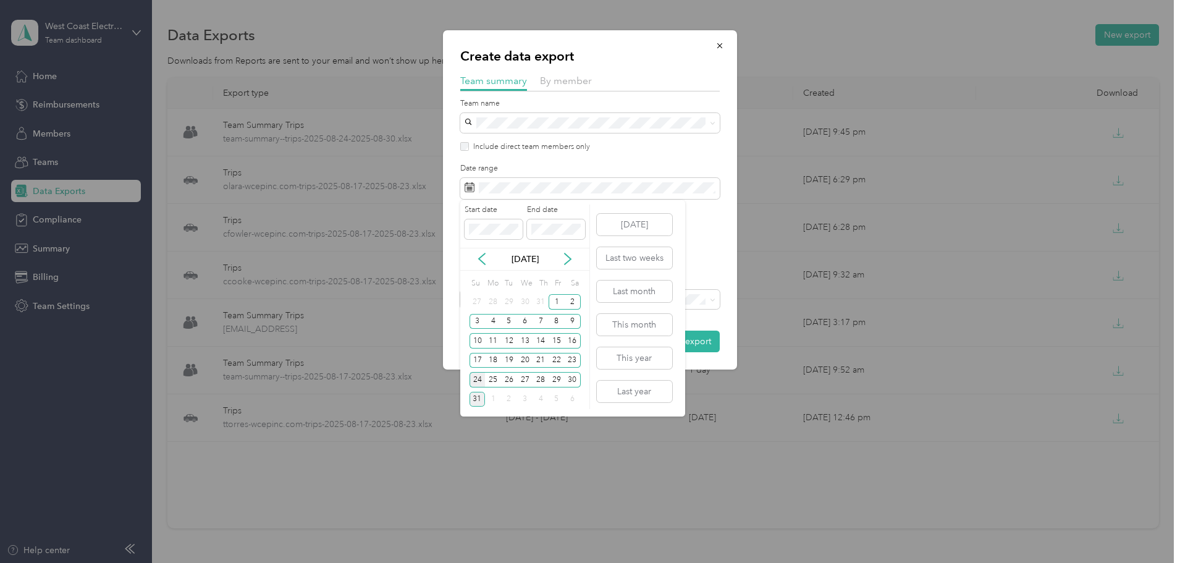
click at [472, 381] on div "24" at bounding box center [478, 379] width 16 height 15
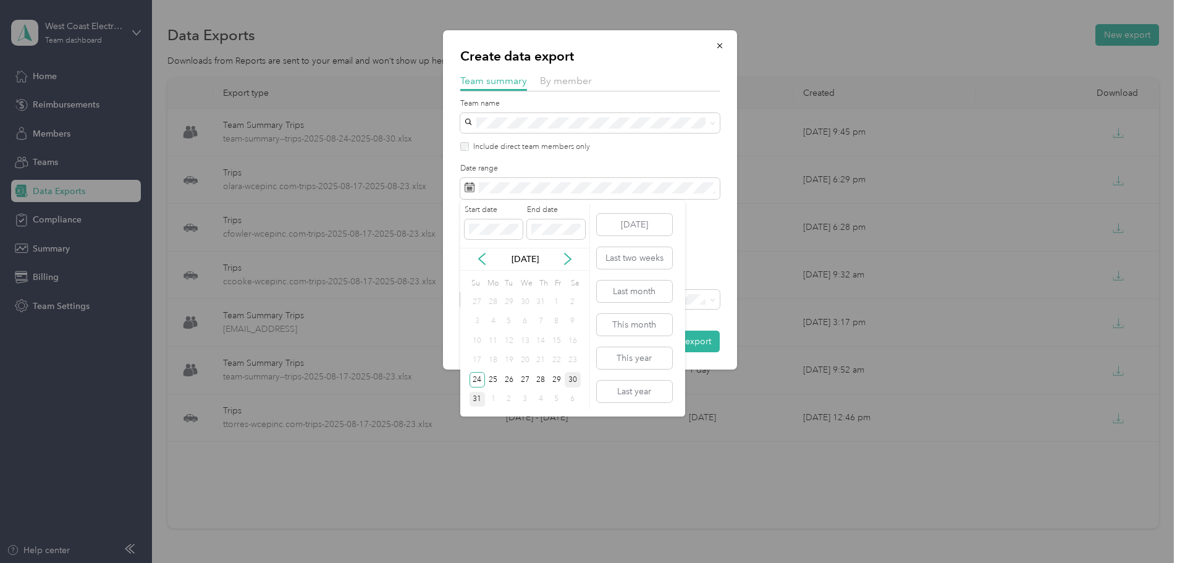
click at [575, 386] on div "30" at bounding box center [573, 379] width 16 height 15
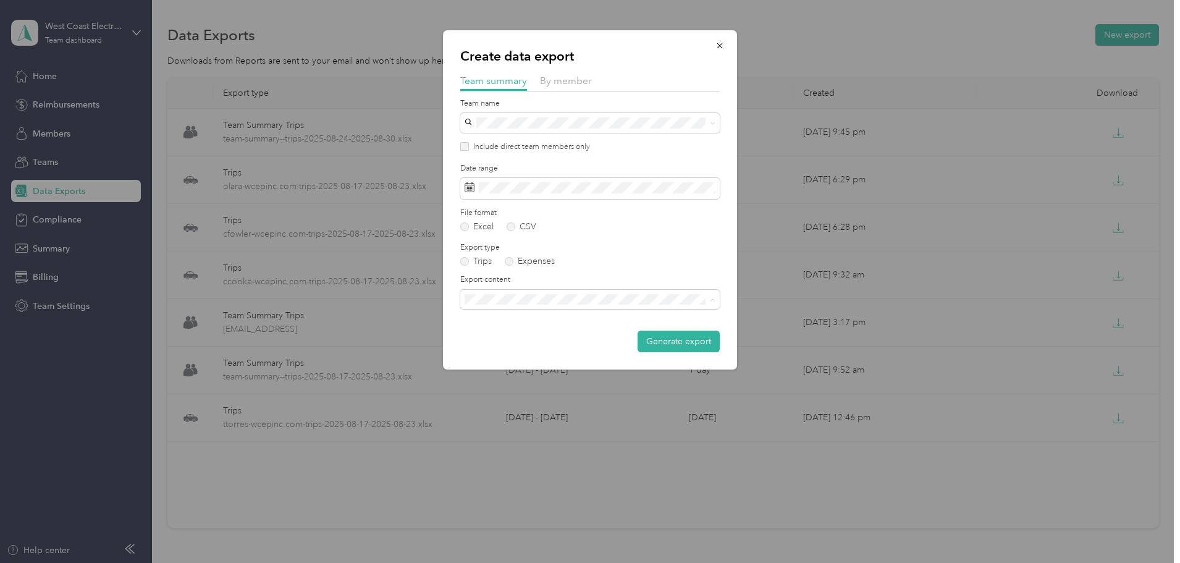
click at [564, 341] on span "Summary and full trips list" at bounding box center [518, 342] width 99 height 11
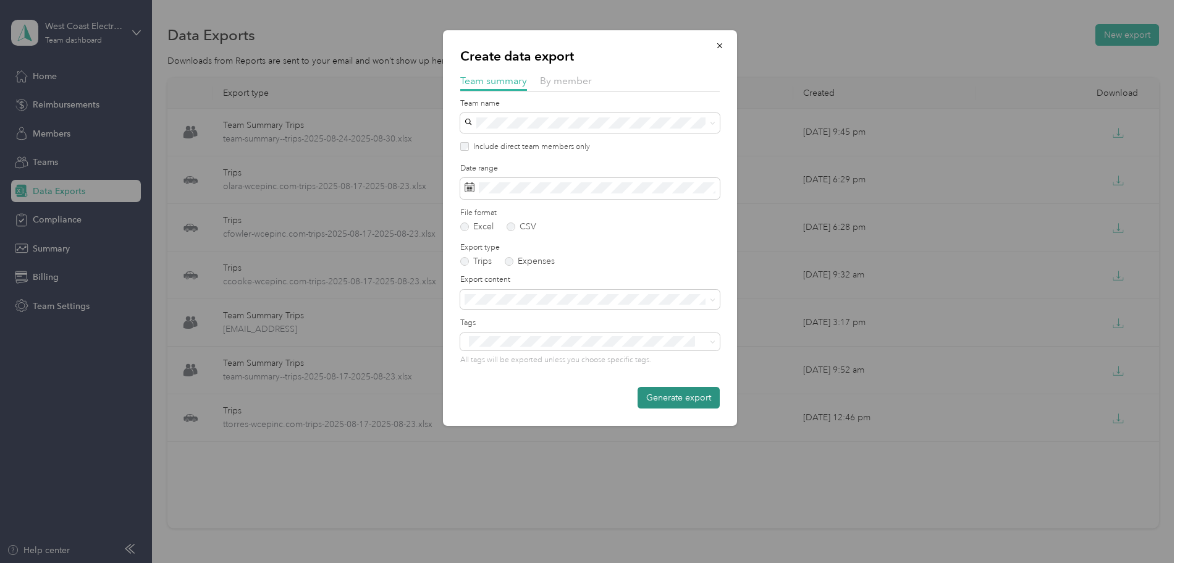
click at [681, 395] on button "Generate export" at bounding box center [679, 398] width 82 height 22
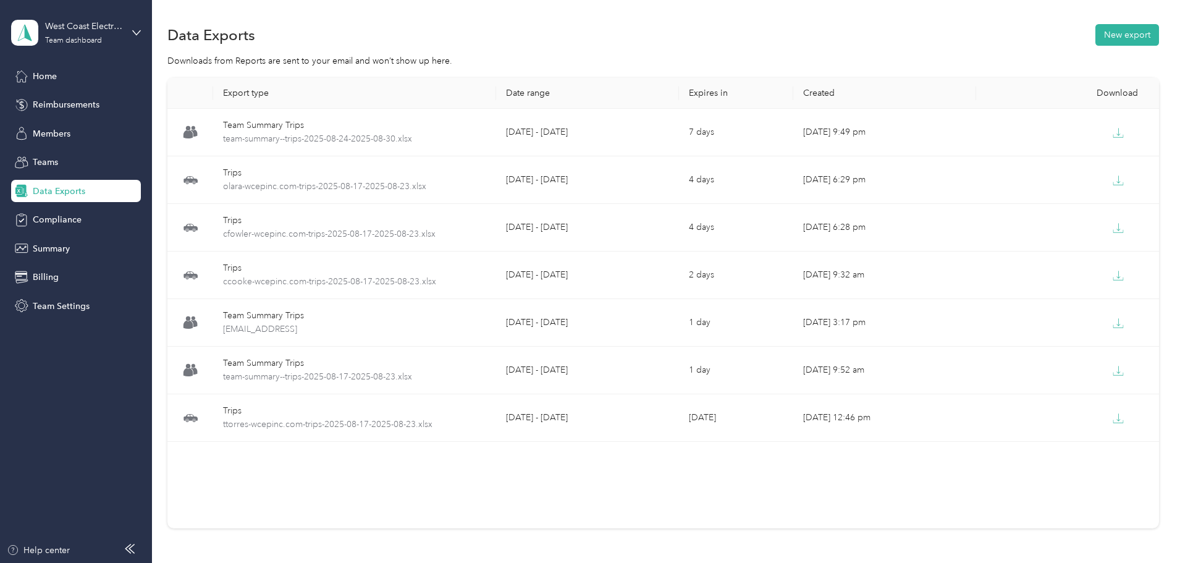
click at [1120, 185] on div "Export type Date range Expires in Created Download Team Summary Trips team-summ…" at bounding box center [663, 325] width 992 height 494
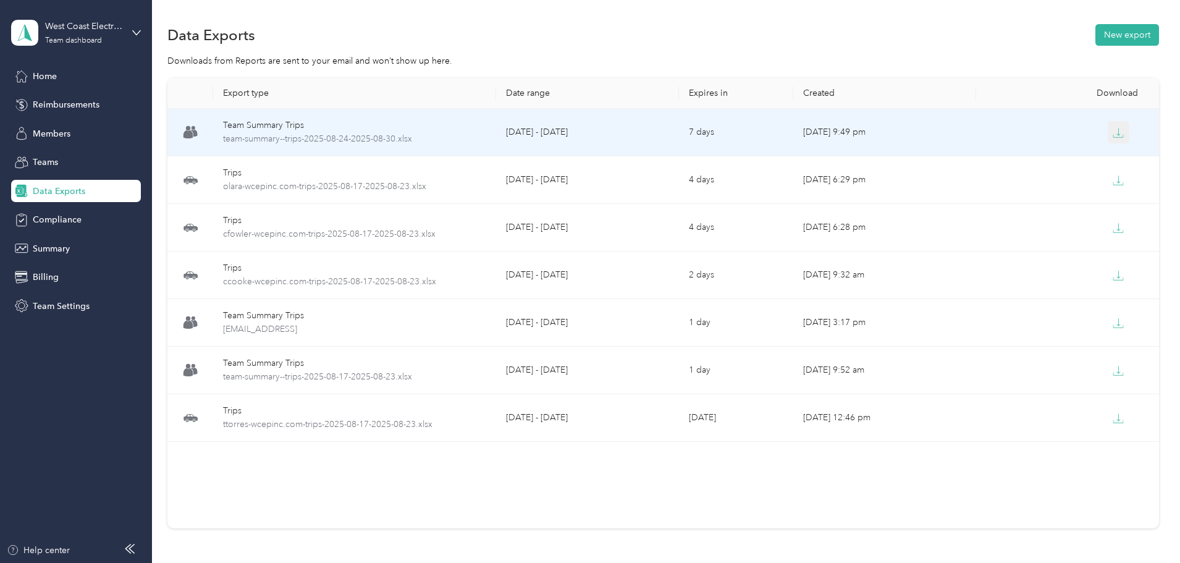
click at [1113, 133] on icon "button" at bounding box center [1118, 132] width 11 height 11
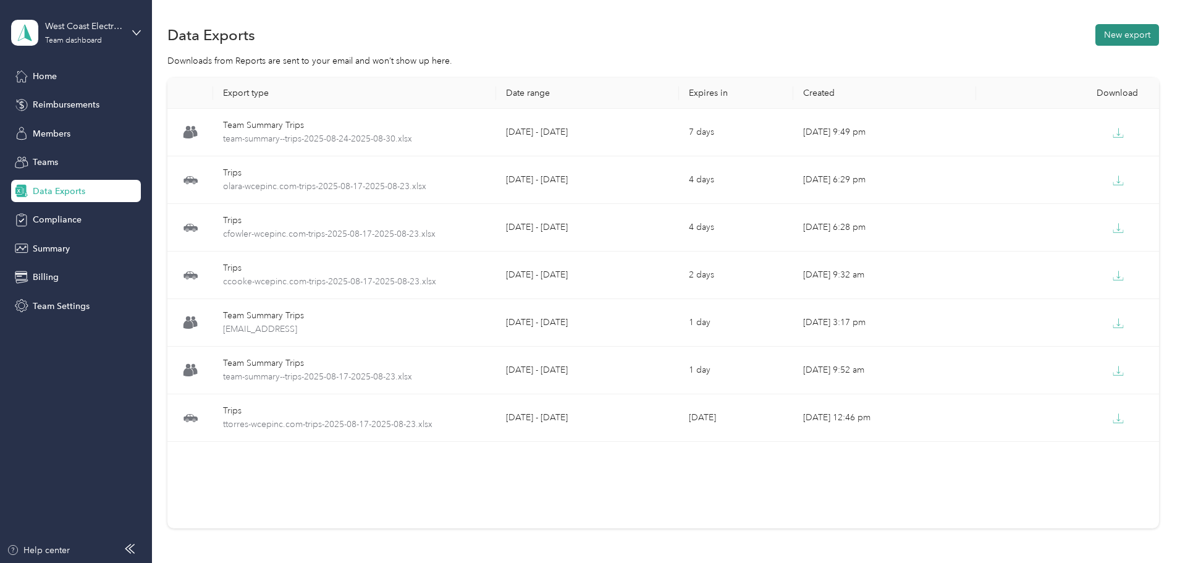
click at [1096, 26] on button "New export" at bounding box center [1128, 35] width 64 height 22
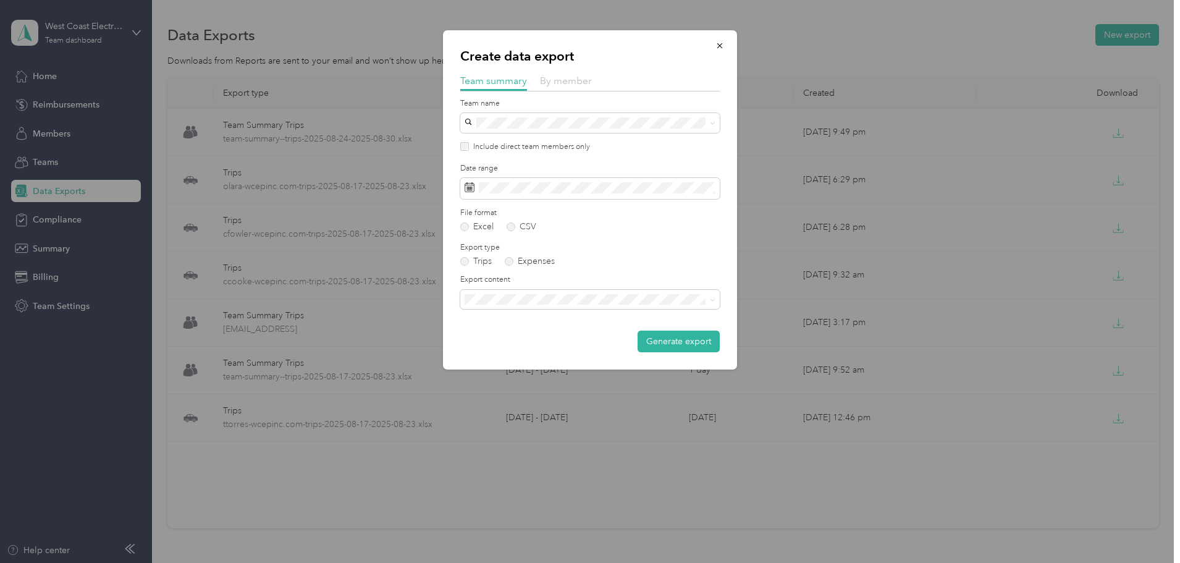
click at [556, 78] on span "By member" at bounding box center [566, 81] width 52 height 12
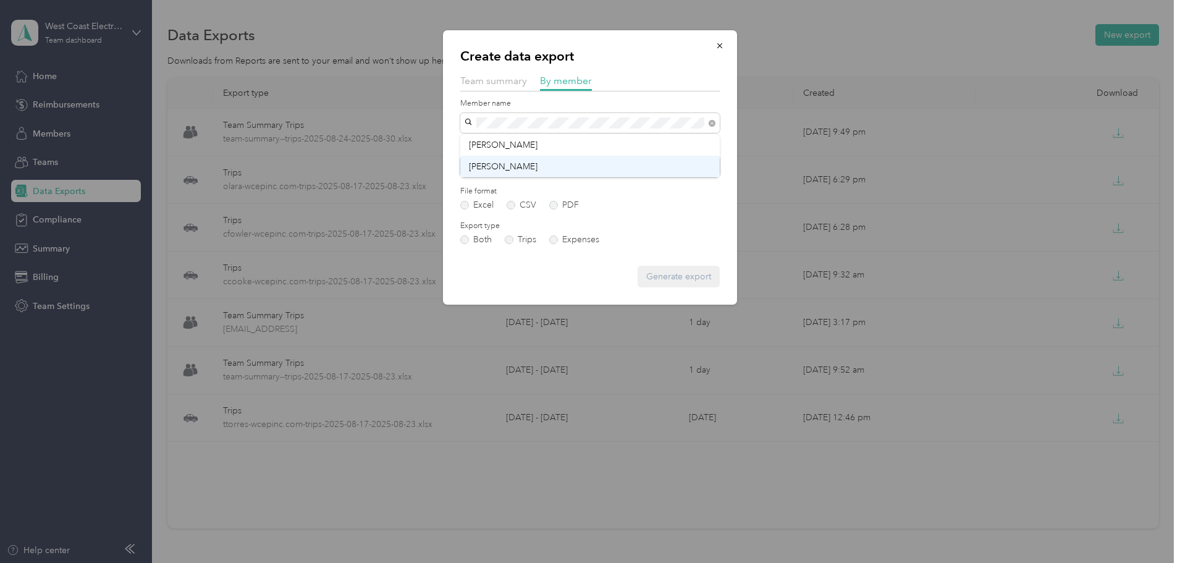
click at [501, 169] on span "[PERSON_NAME]" at bounding box center [503, 166] width 69 height 11
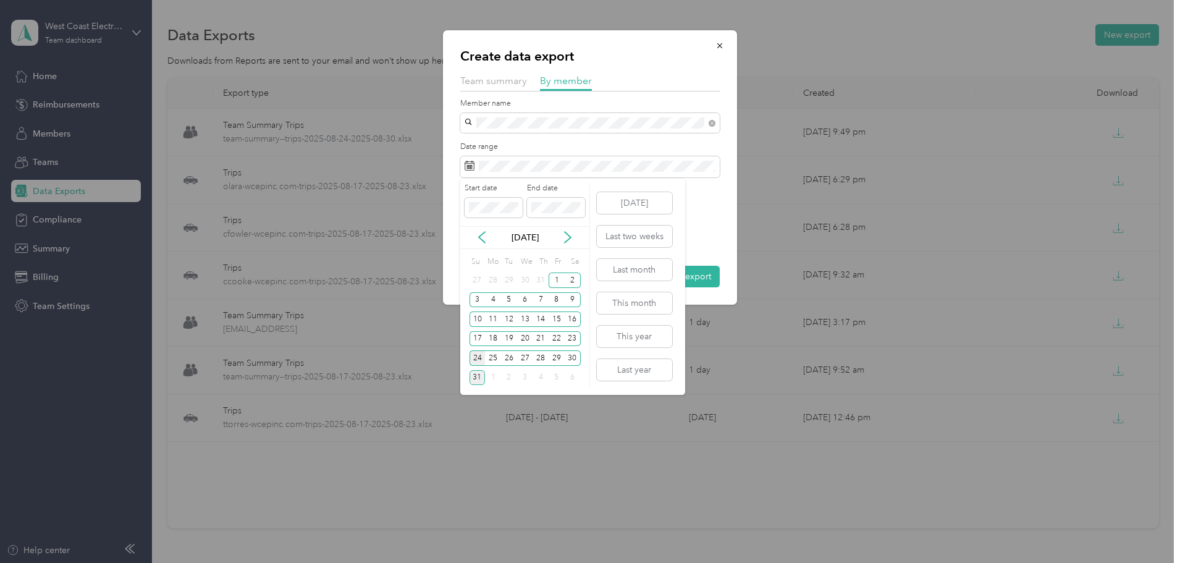
click at [481, 361] on div "24" at bounding box center [478, 357] width 16 height 15
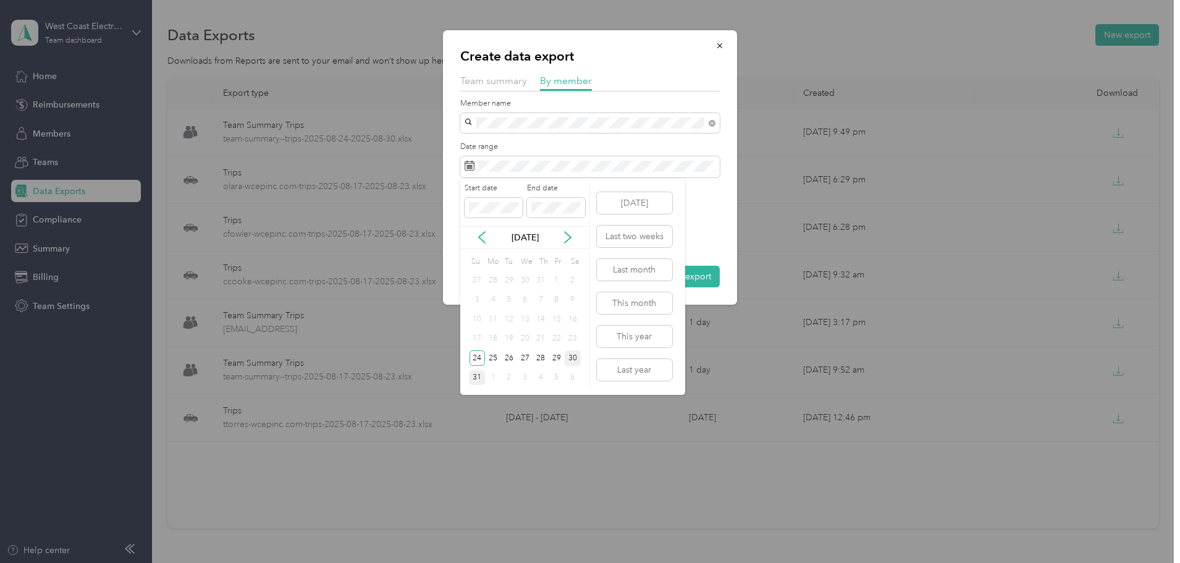
click at [574, 358] on div "30" at bounding box center [573, 357] width 16 height 15
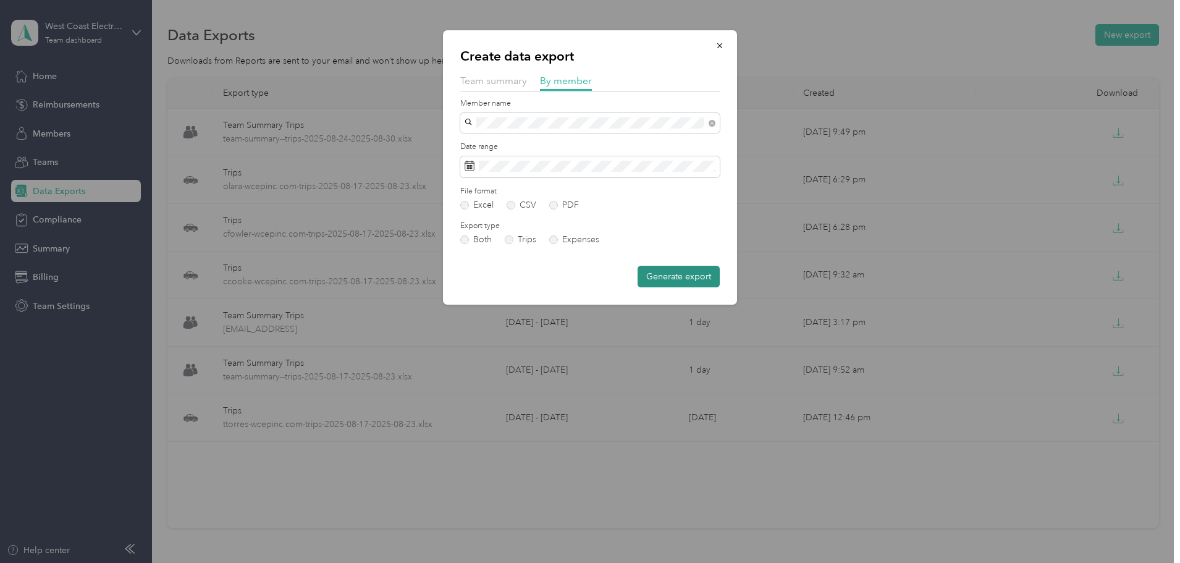
click at [699, 275] on button "Generate export" at bounding box center [679, 277] width 82 height 22
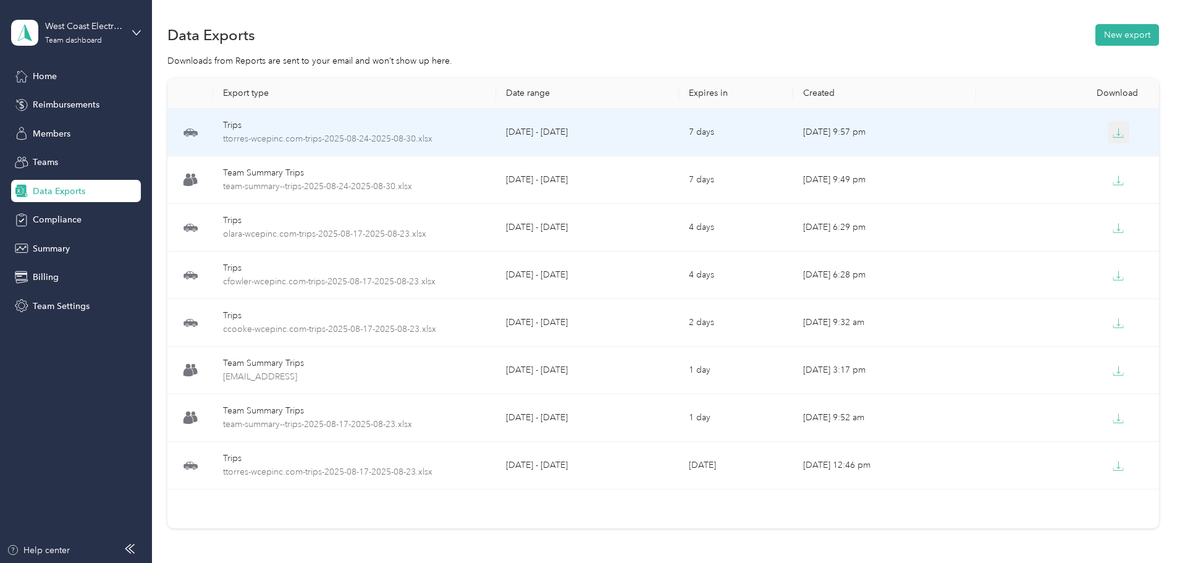
click at [1113, 133] on icon "button" at bounding box center [1118, 132] width 11 height 11
